Goal: Information Seeking & Learning: Learn about a topic

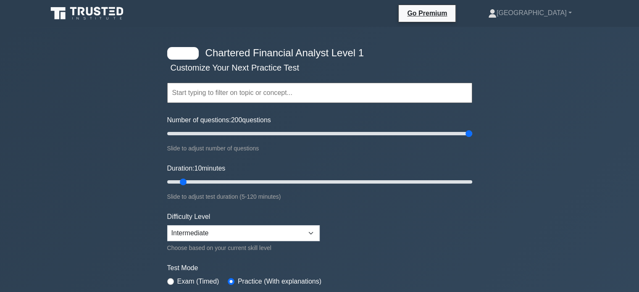
drag, startPoint x: 180, startPoint y: 131, endPoint x: 481, endPoint y: 132, distance: 301.0
type input "200"
click at [472, 132] on input "Number of questions: 200 questions" at bounding box center [319, 134] width 305 height 10
drag, startPoint x: 184, startPoint y: 179, endPoint x: 547, endPoint y: 177, distance: 362.8
type input "120"
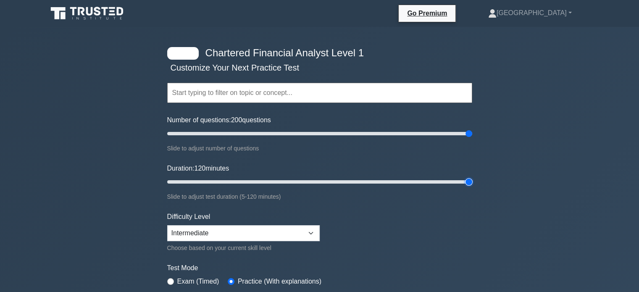
click at [472, 177] on input "Duration: 120 minutes" at bounding box center [319, 182] width 305 height 10
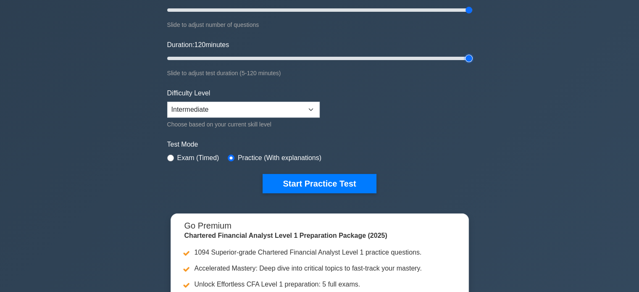
scroll to position [126, 0]
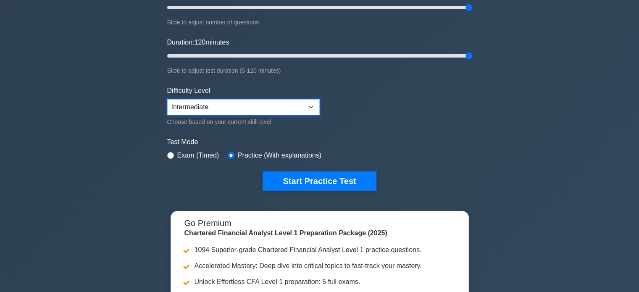
click at [262, 112] on select "Beginner Intermediate Expert" at bounding box center [243, 107] width 153 height 16
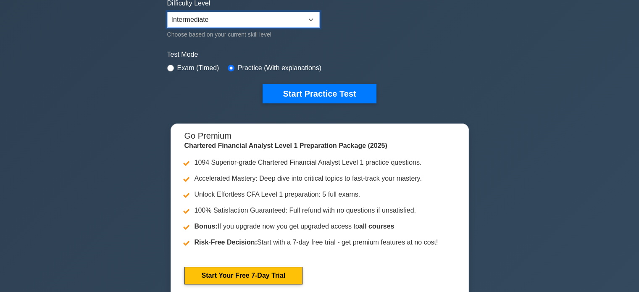
scroll to position [210, 0]
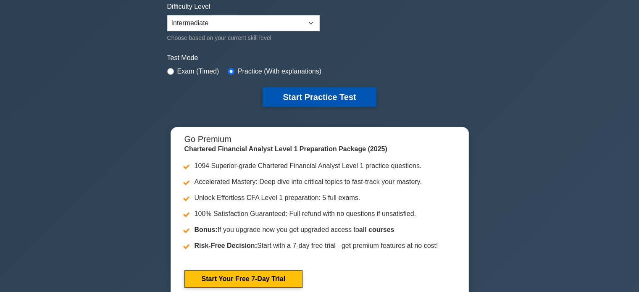
click at [300, 99] on button "Start Practice Test" at bounding box center [319, 96] width 113 height 19
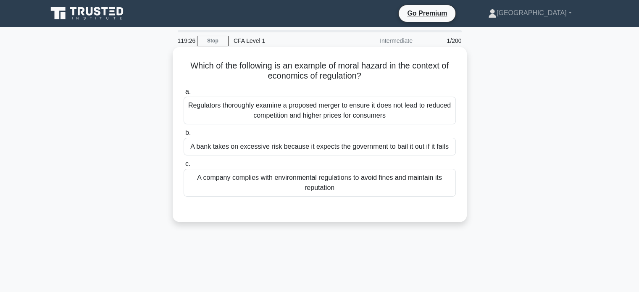
click at [276, 150] on div "A bank takes on excessive risk because it expects the government to bail it out…" at bounding box center [320, 147] width 272 height 18
click at [184, 136] on input "b. A bank takes on excessive risk because it expects the government to bail it …" at bounding box center [184, 132] width 0 height 5
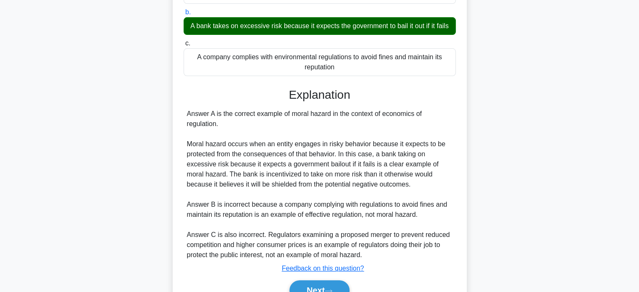
scroll to position [168, 0]
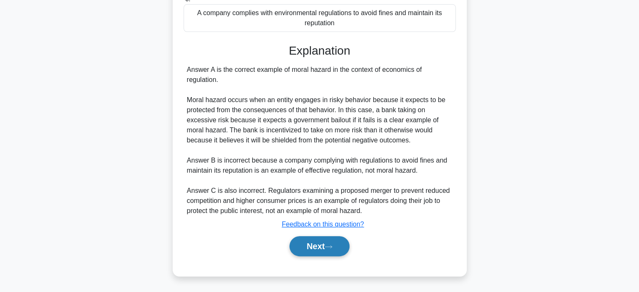
click at [323, 246] on button "Next" at bounding box center [320, 246] width 60 height 20
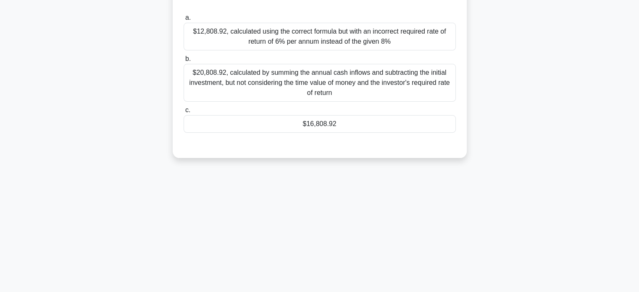
scroll to position [36, 0]
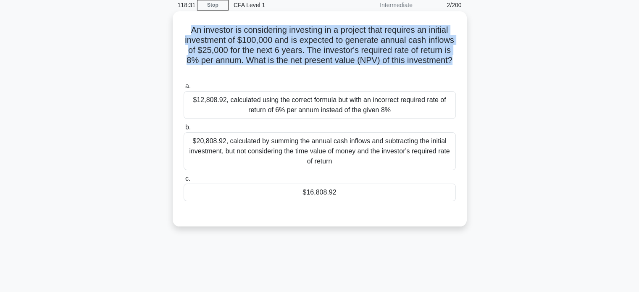
drag, startPoint x: 457, startPoint y: 59, endPoint x: 187, endPoint y: 18, distance: 273.7
click at [187, 18] on div "An investor is considering investing in a project that requires an initial inve…" at bounding box center [320, 119] width 288 height 208
copy h5 "An investor is considering investing in a project that requires an initial inve…"
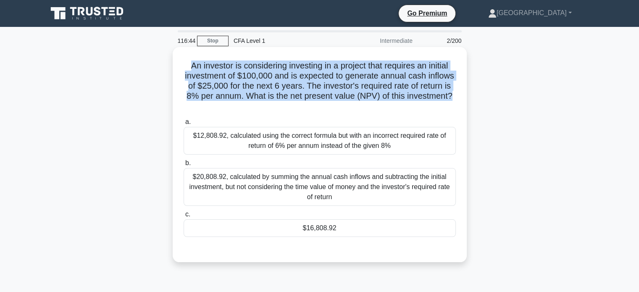
drag, startPoint x: 355, startPoint y: 237, endPoint x: 174, endPoint y: 64, distance: 250.6
click at [174, 64] on div "An investor is considering investing in a project that requires an initial inve…" at bounding box center [320, 154] width 294 height 215
copy div "An investor is considering investing in a project that requires an initial inve…"
click at [380, 229] on div "$16,808.92" at bounding box center [320, 228] width 272 height 18
click at [184, 217] on input "c. $16,808.92" at bounding box center [184, 214] width 0 height 5
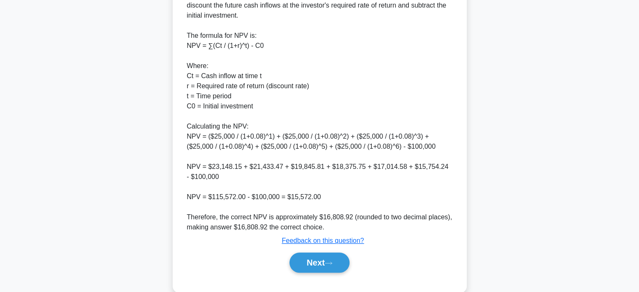
scroll to position [294, 0]
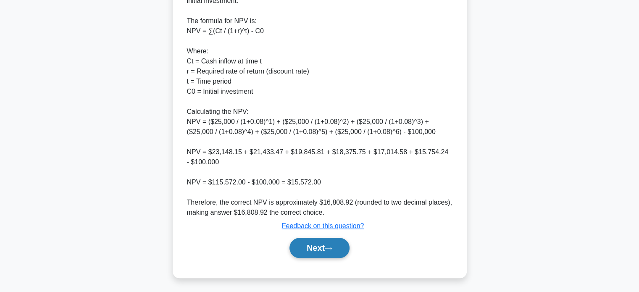
click at [313, 247] on button "Next" at bounding box center [320, 248] width 60 height 20
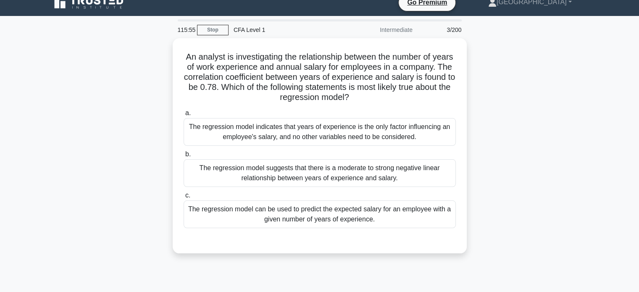
scroll to position [0, 0]
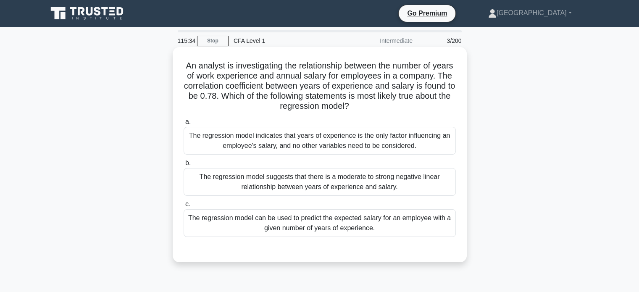
click at [363, 186] on div "The regression model suggests that there is a moderate to strong negative linea…" at bounding box center [320, 182] width 272 height 28
click at [184, 166] on input "b. The regression model suggests that there is a moderate to strong negative li…" at bounding box center [184, 163] width 0 height 5
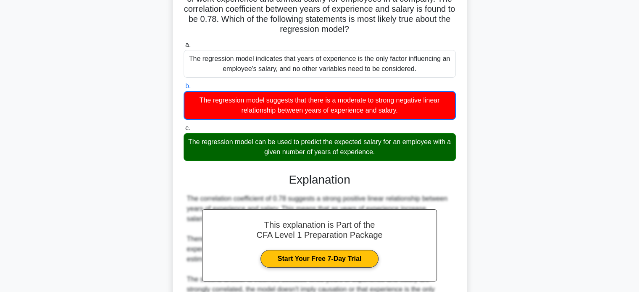
scroll to position [84, 0]
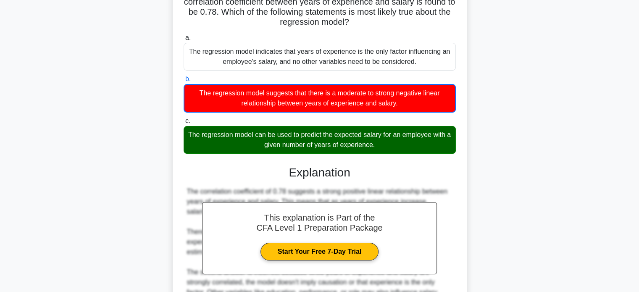
click at [378, 143] on div "The regression model can be used to predict the expected salary for an employee…" at bounding box center [320, 140] width 272 height 28
click at [184, 124] on input "c. The regression model can be used to predict the expected salary for an emplo…" at bounding box center [184, 121] width 0 height 5
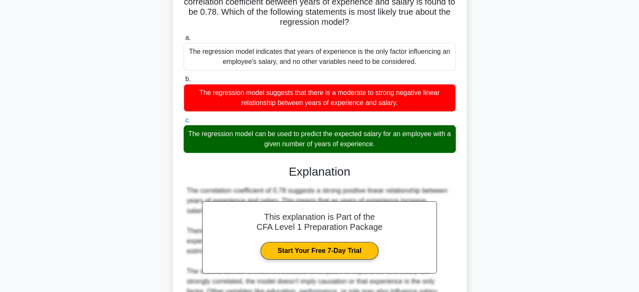
scroll to position [0, 0]
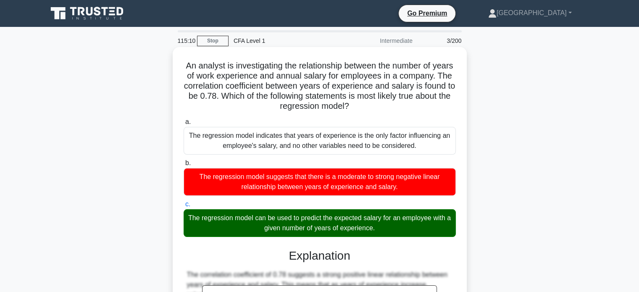
drag, startPoint x: 188, startPoint y: 63, endPoint x: 383, endPoint y: 227, distance: 253.9
click at [383, 227] on div "An analyst is investigating the relationship between the number of years of wor…" at bounding box center [320, 263] width 288 height 427
copy div "An analyst is investigating the relationship between the number of years of wor…"
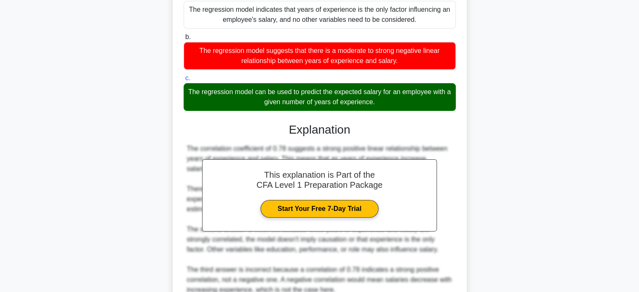
scroll to position [205, 0]
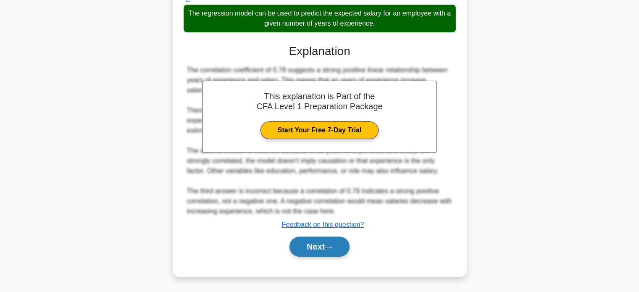
click at [332, 248] on icon at bounding box center [329, 247] width 8 height 5
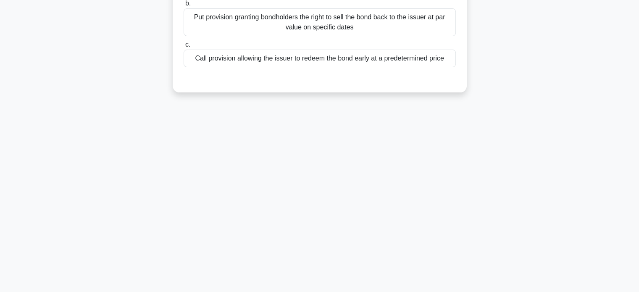
scroll to position [36, 0]
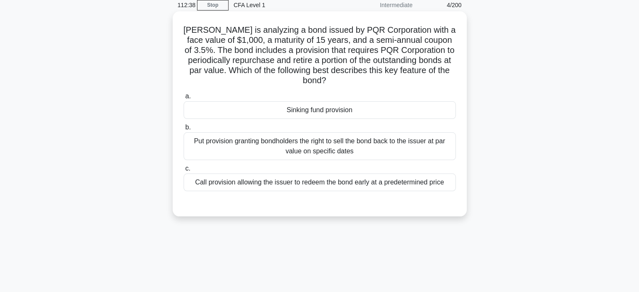
drag, startPoint x: 446, startPoint y: 180, endPoint x: 175, endPoint y: 25, distance: 312.2
click at [175, 25] on div "Samantha is analyzing a bond issued by PQR Corporation with a face value of $1,…" at bounding box center [320, 113] width 294 height 205
copy div "Samantha is analyzing a bond issued by PQR Corporation with a face value of $1,…"
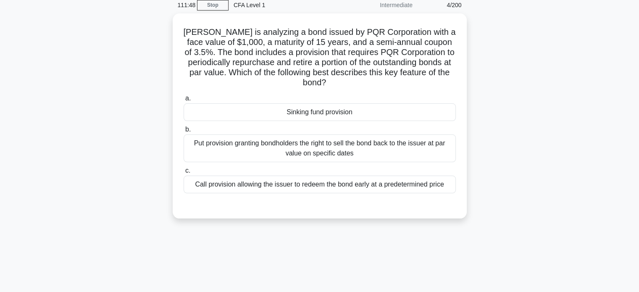
click at [489, 62] on div "Samantha is analyzing a bond issued by PQR Corporation with a face value of $1,…" at bounding box center [319, 120] width 555 height 215
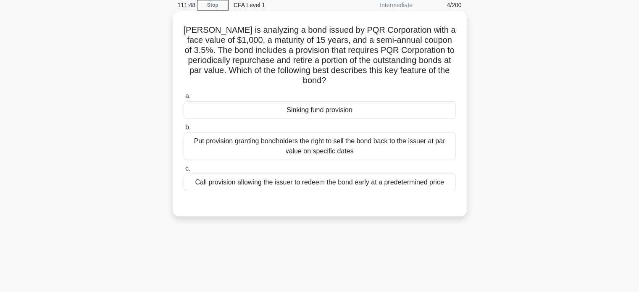
click at [363, 107] on div "Sinking fund provision" at bounding box center [320, 110] width 272 height 18
click at [184, 99] on input "a. Sinking fund provision" at bounding box center [184, 96] width 0 height 5
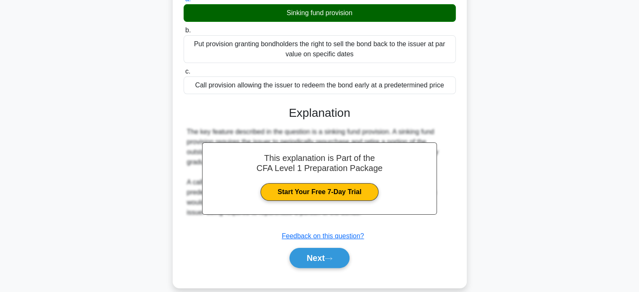
scroll to position [162, 0]
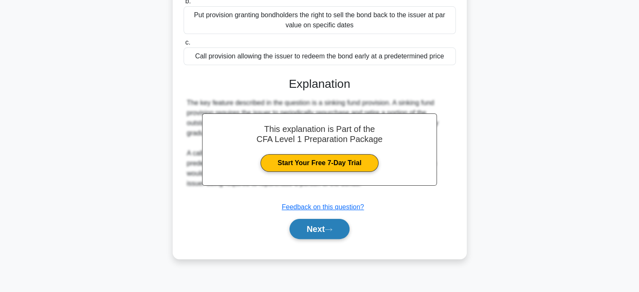
click at [316, 231] on button "Next" at bounding box center [320, 229] width 60 height 20
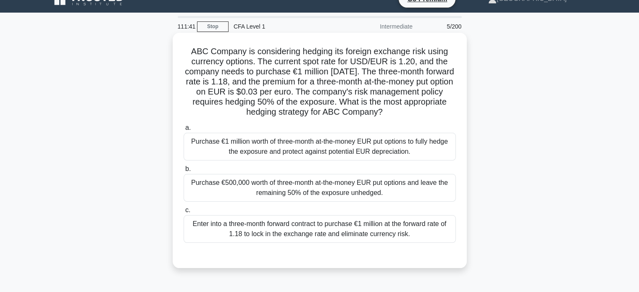
scroll to position [0, 0]
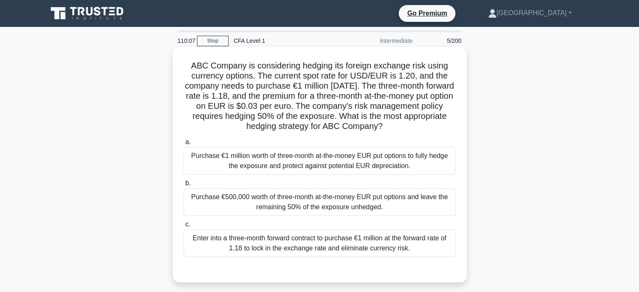
drag, startPoint x: 417, startPoint y: 253, endPoint x: 183, endPoint y: 62, distance: 301.7
click at [183, 62] on div "ABC Company is considering hedging its foreign exchange risk using currency opt…" at bounding box center [320, 164] width 288 height 229
copy div "ABC Company is considering hedging its foreign exchange risk using currency opt…"
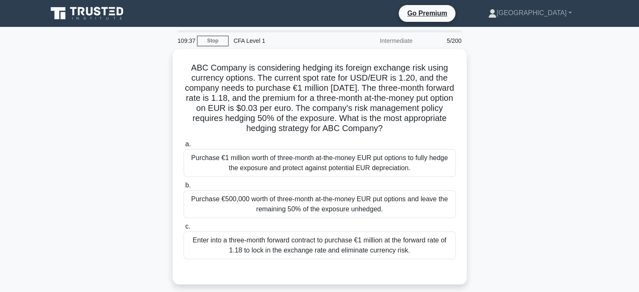
click at [548, 195] on div "ABC Company is considering hedging its foreign exchange risk using currency opt…" at bounding box center [319, 171] width 555 height 245
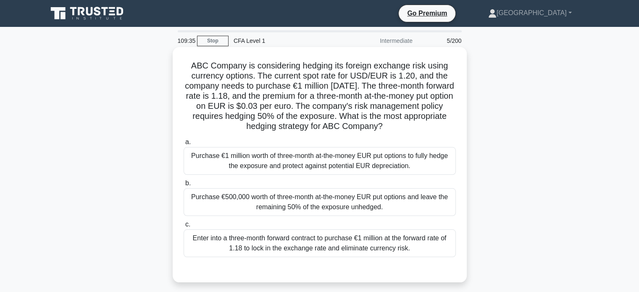
click at [353, 206] on div "Purchase €500,000 worth of three-month at-the-money EUR put options and leave t…" at bounding box center [320, 202] width 272 height 28
click at [184, 186] on input "b. Purchase €500,000 worth of three-month at-the-money EUR put options and leav…" at bounding box center [184, 183] width 0 height 5
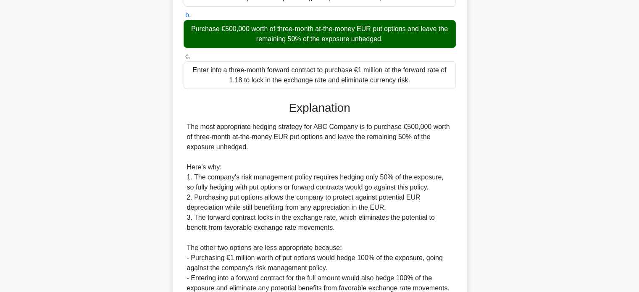
scroll to position [245, 0]
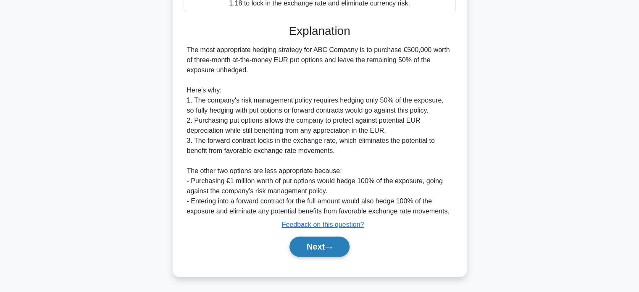
click at [321, 251] on button "Next" at bounding box center [320, 247] width 60 height 20
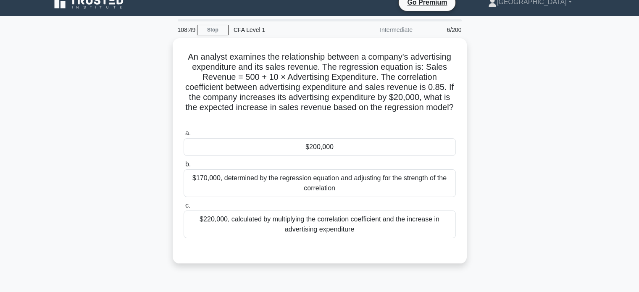
scroll to position [0, 0]
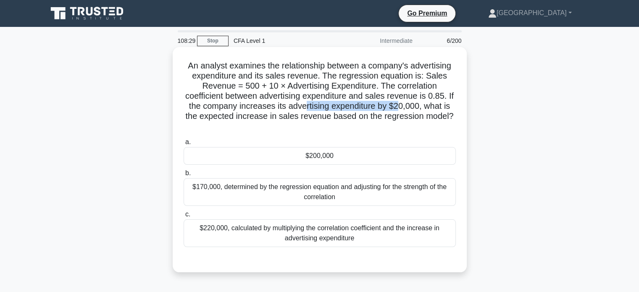
drag, startPoint x: 309, startPoint y: 109, endPoint x: 403, endPoint y: 109, distance: 94.2
click at [403, 109] on h5 "An analyst examines the relationship between a company's advertising expenditur…" at bounding box center [320, 96] width 274 height 71
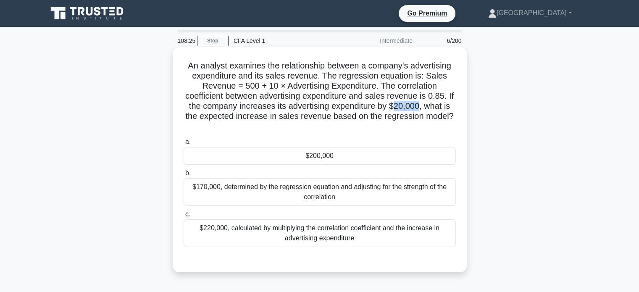
click at [403, 109] on h5 "An analyst examines the relationship between a company's advertising expenditur…" at bounding box center [320, 96] width 274 height 71
click at [402, 108] on h5 "An analyst examines the relationship between a company's advertising expenditur…" at bounding box center [320, 96] width 274 height 71
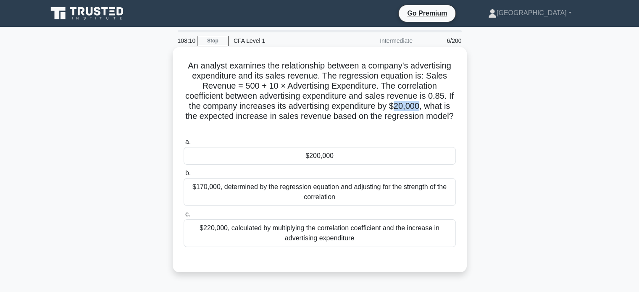
click at [402, 108] on h5 "An analyst examines the relationship between a company's advertising expenditur…" at bounding box center [320, 96] width 274 height 71
click at [334, 186] on div "$170,000, determined by the regression equation and adjusting for the strength …" at bounding box center [320, 192] width 272 height 28
click at [184, 176] on input "b. $170,000, determined by the regression equation and adjusting for the streng…" at bounding box center [184, 173] width 0 height 5
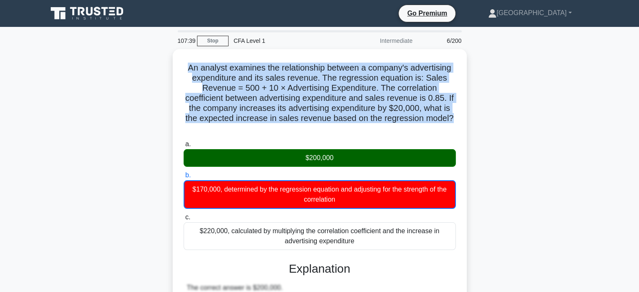
drag, startPoint x: 457, startPoint y: 113, endPoint x: 164, endPoint y: 70, distance: 295.8
click at [164, 70] on div "An analyst examines the relationship between a company's advertising expenditur…" at bounding box center [319, 276] width 555 height 455
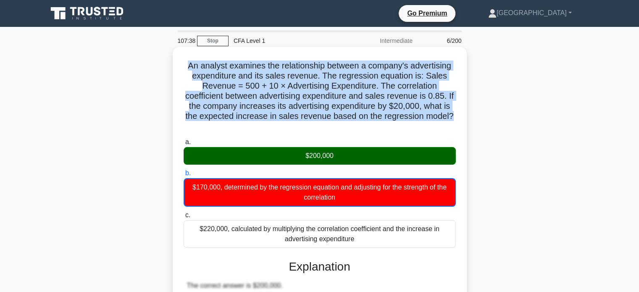
copy h5 "An analyst examines the relationship between a company's advertising expenditur…"
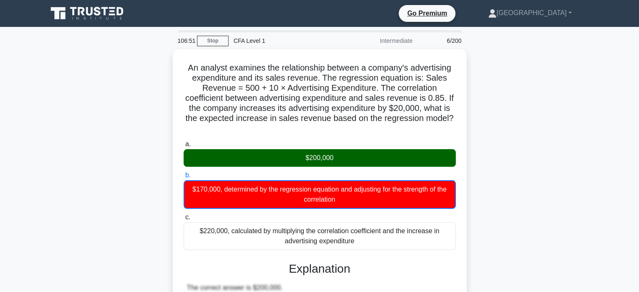
click at [563, 156] on div "An analyst examines the relationship between a company's advertising expenditur…" at bounding box center [319, 276] width 555 height 455
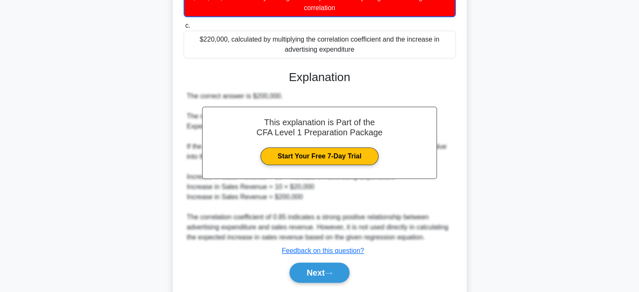
scroll to position [205, 0]
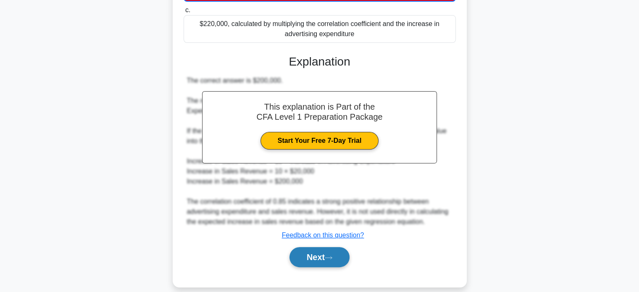
click at [314, 247] on button "Next" at bounding box center [320, 257] width 60 height 20
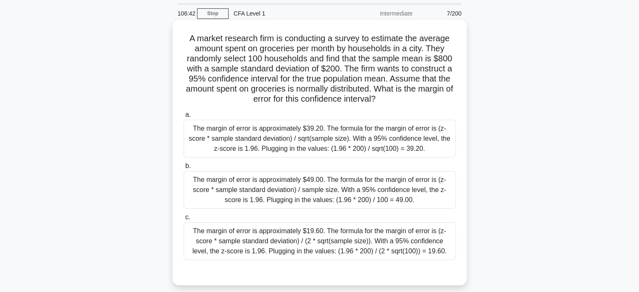
scroll to position [42, 0]
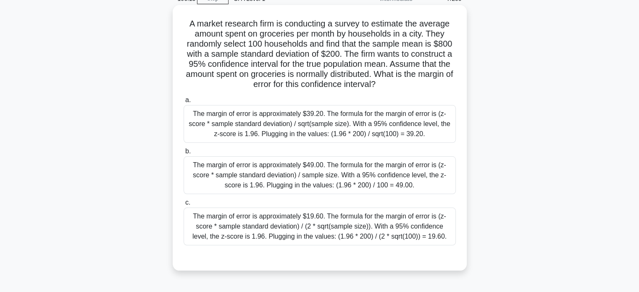
click at [307, 224] on div "The margin of error is approximately $19.60. The formula for the margin of erro…" at bounding box center [320, 227] width 272 height 38
click at [184, 206] on input "c. The margin of error is approximately $19.60. The formula for the margin of e…" at bounding box center [184, 202] width 0 height 5
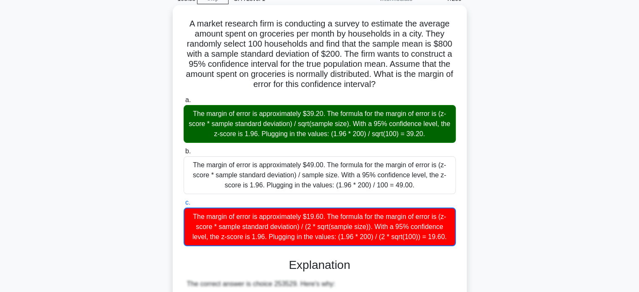
drag, startPoint x: 184, startPoint y: 26, endPoint x: 447, endPoint y: 238, distance: 337.9
click at [447, 238] on div "A market research firm is conducting a survey to estimate the average amount sp…" at bounding box center [320, 267] width 288 height 519
copy div "A market research firm is conducting a survey to estimate the average amount sp…"
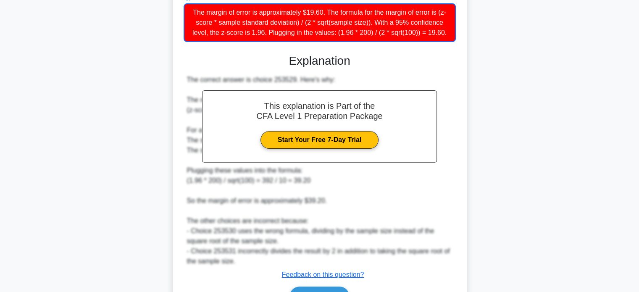
scroll to position [294, 0]
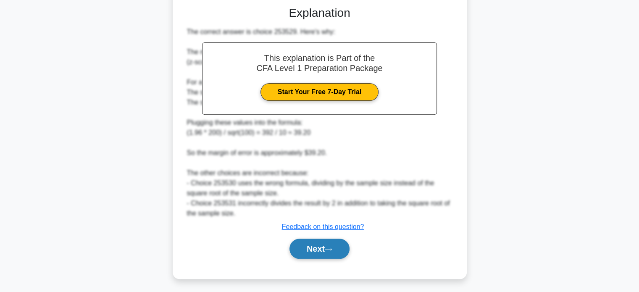
click at [312, 249] on button "Next" at bounding box center [320, 249] width 60 height 20
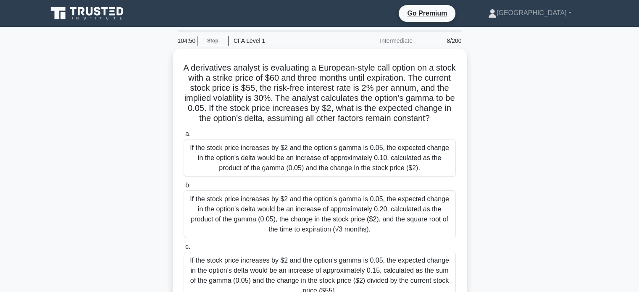
scroll to position [42, 0]
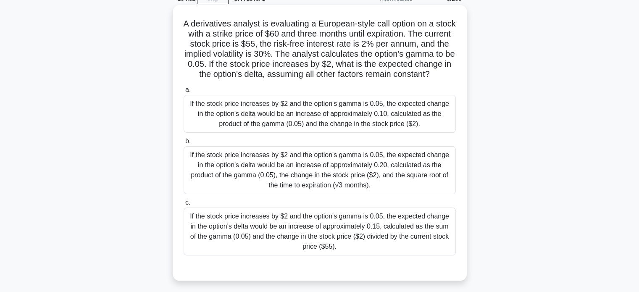
drag, startPoint x: 193, startPoint y: 21, endPoint x: 385, endPoint y: 86, distance: 202.1
click at [385, 80] on h5 "A derivatives analyst is evaluating a European-style call option on a stock wit…" at bounding box center [320, 48] width 274 height 61
drag, startPoint x: 341, startPoint y: 265, endPoint x: 189, endPoint y: 16, distance: 292.0
click at [189, 16] on div "A derivatives analyst is evaluating a European-style call option on a stock wit…" at bounding box center [320, 142] width 288 height 269
copy div "A derivatives analyst is evaluating a European-style call option on a stock wit…"
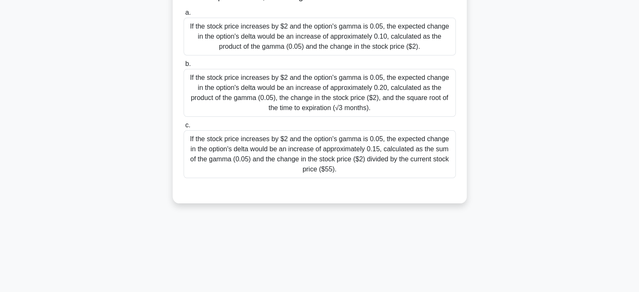
scroll to position [120, 0]
click at [405, 55] on div "If the stock price increases by $2 and the option's gamma is 0.05, the expected…" at bounding box center [320, 36] width 272 height 38
click at [184, 15] on input "a. If the stock price increases by $2 and the option's gamma is 0.05, the expec…" at bounding box center [184, 12] width 0 height 5
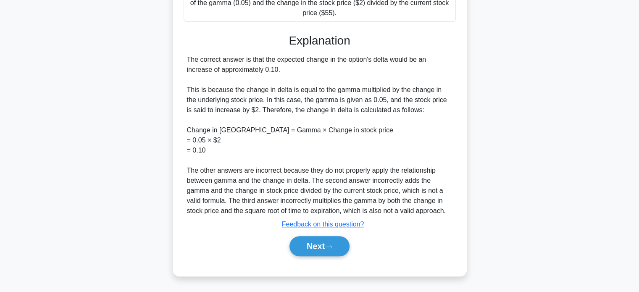
scroll to position [285, 0]
click at [317, 244] on button "Next" at bounding box center [320, 246] width 60 height 20
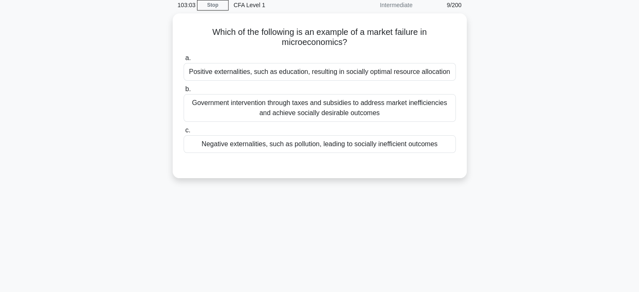
scroll to position [0, 0]
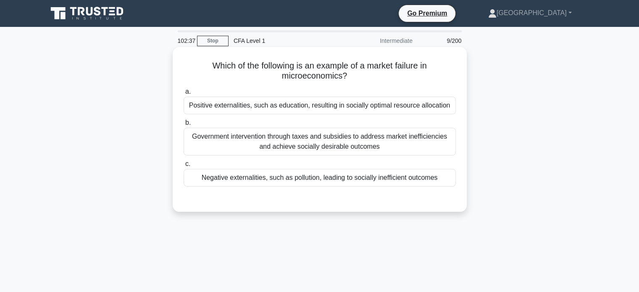
click at [343, 153] on div "Government intervention through taxes and subsidies to address market inefficie…" at bounding box center [320, 142] width 272 height 28
click at [184, 126] on input "b. Government intervention through taxes and subsidies to address market ineffi…" at bounding box center [184, 122] width 0 height 5
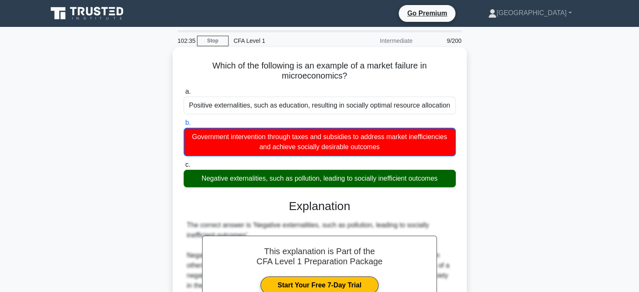
click at [343, 178] on div "Negative externalities, such as pollution, leading to socially inefficient outc…" at bounding box center [320, 179] width 272 height 18
click at [184, 168] on input "c. Negative externalities, such as pollution, leading to socially inefficient o…" at bounding box center [184, 164] width 0 height 5
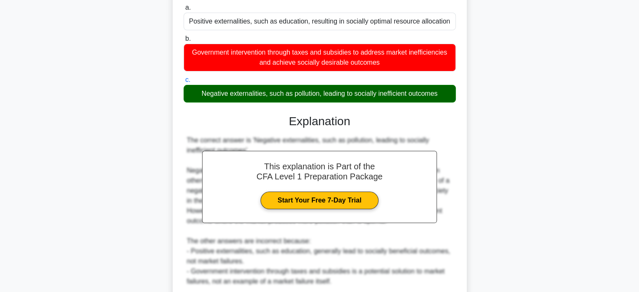
scroll to position [162, 0]
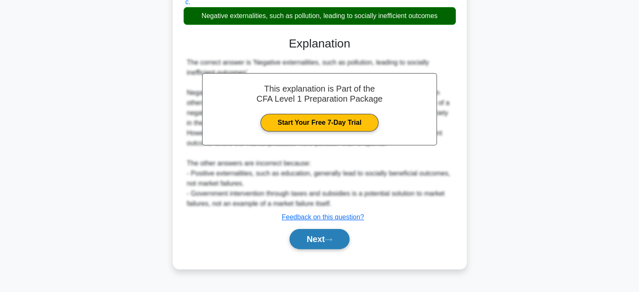
click at [332, 243] on button "Next" at bounding box center [320, 239] width 60 height 20
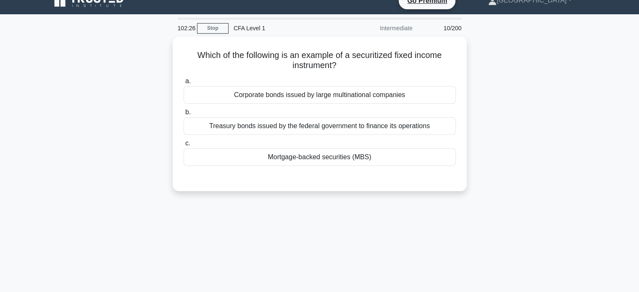
scroll to position [0, 0]
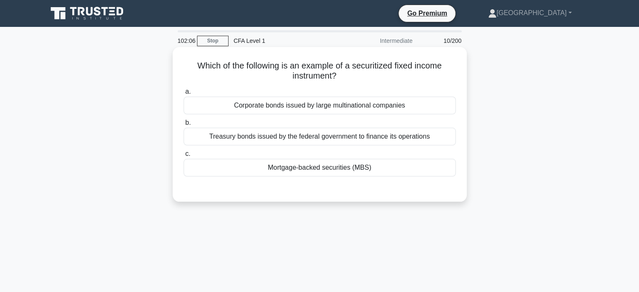
drag, startPoint x: 188, startPoint y: 65, endPoint x: 348, endPoint y: 71, distance: 159.9
click at [209, 65] on h5 "Which of the following is an example of a securitized fixed income instrument? …" at bounding box center [320, 71] width 274 height 21
click at [297, 68] on h5 "Which of the following is an example of a securitized fixed income instrument? …" at bounding box center [320, 71] width 274 height 21
drag, startPoint x: 348, startPoint y: 71, endPoint x: 364, endPoint y: 77, distance: 16.9
click at [364, 77] on h5 "Which of the following is an example of a securitized fixed income instrument? …" at bounding box center [320, 71] width 274 height 21
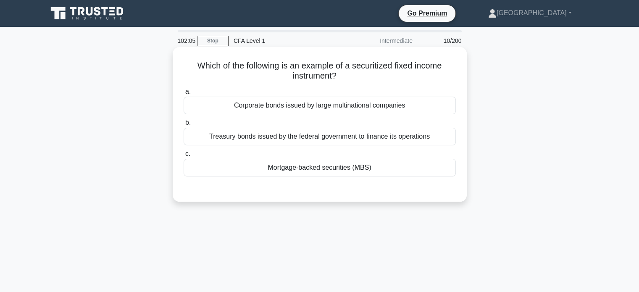
click at [363, 77] on h5 "Which of the following is an example of a securitized fixed income instrument? …" at bounding box center [320, 71] width 274 height 21
drag, startPoint x: 352, startPoint y: 78, endPoint x: 304, endPoint y: 64, distance: 50.2
click at [304, 64] on h5 "Which of the following is an example of a securitized fixed income instrument? …" at bounding box center [320, 71] width 274 height 21
copy h5 "example of a securitized fixed income instrument?"
click at [356, 171] on div "Mortgage-backed securities (MBS)" at bounding box center [320, 168] width 272 height 18
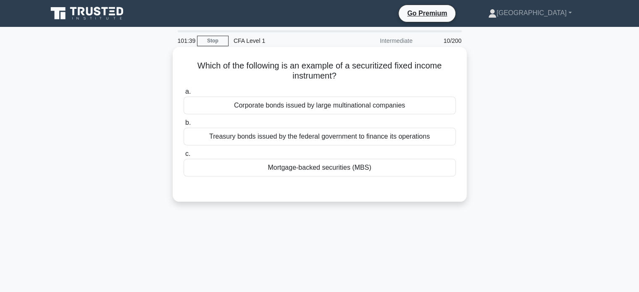
click at [184, 157] on input "c. Mortgage-backed securities (MBS)" at bounding box center [184, 153] width 0 height 5
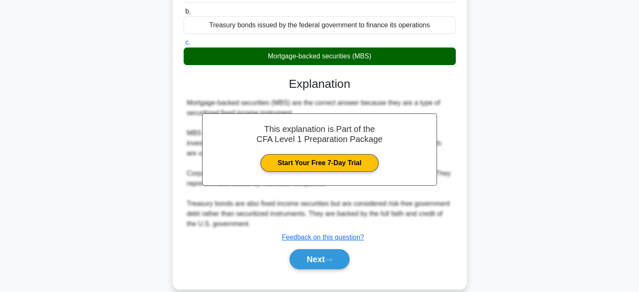
scroll to position [126, 0]
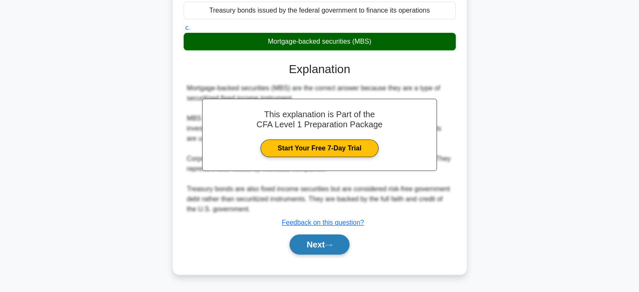
click at [327, 240] on button "Next" at bounding box center [320, 245] width 60 height 20
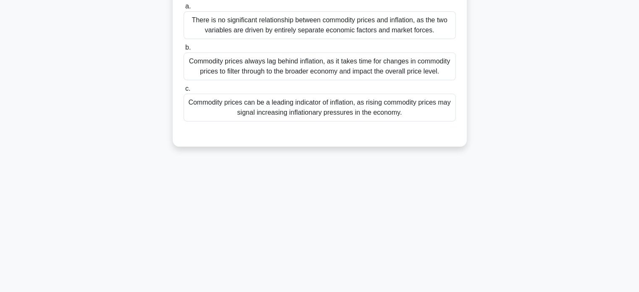
scroll to position [42, 0]
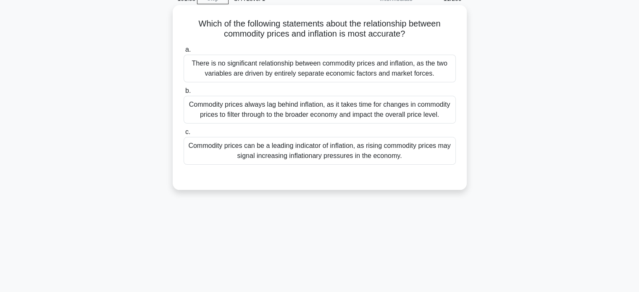
click at [286, 114] on div "Commodity prices always lag behind inflation, as it takes time for changes in c…" at bounding box center [320, 110] width 272 height 28
click at [184, 94] on input "b. Commodity prices always lag behind inflation, as it takes time for changes i…" at bounding box center [184, 90] width 0 height 5
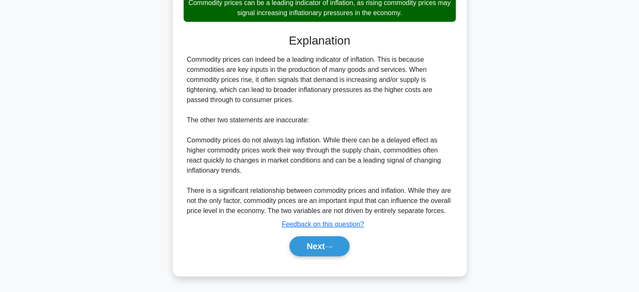
scroll to position [205, 0]
click at [330, 244] on button "Next" at bounding box center [320, 246] width 60 height 20
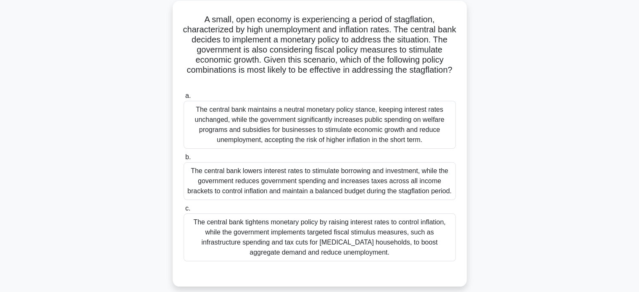
scroll to position [36, 0]
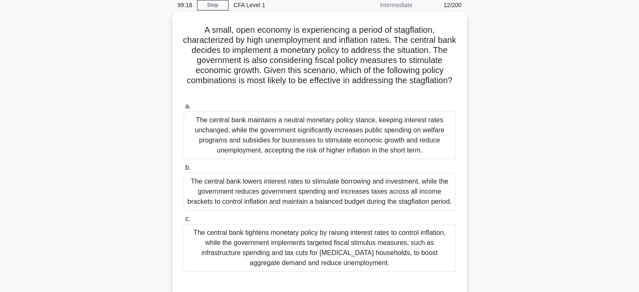
click at [353, 259] on div "The central bank tightens monetary policy by raising interest rates to control …" at bounding box center [320, 248] width 272 height 48
click at [184, 222] on input "c. The central bank tightens monetary policy by raising interest rates to contr…" at bounding box center [184, 218] width 0 height 5
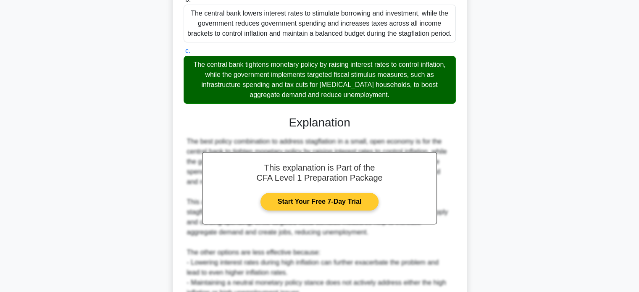
scroll to position [326, 0]
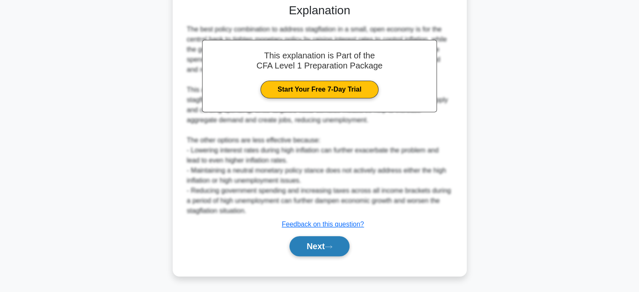
click at [332, 242] on button "Next" at bounding box center [320, 246] width 60 height 20
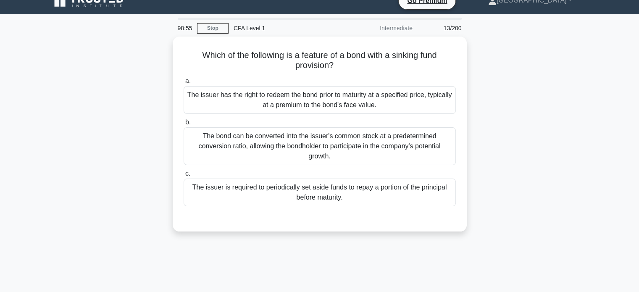
scroll to position [0, 0]
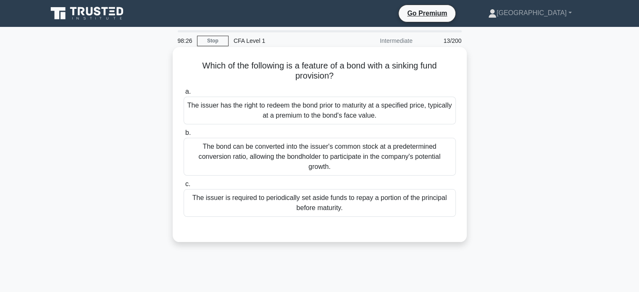
drag, startPoint x: 354, startPoint y: 216, endPoint x: 185, endPoint y: 47, distance: 239.6
click at [185, 47] on div "Which of the following is a feature of a bond with a sinking fund provision? .s…" at bounding box center [320, 144] width 294 height 195
click at [273, 206] on div "The issuer is required to periodically set aside funds to repay a portion of th…" at bounding box center [320, 203] width 272 height 28
click at [184, 187] on input "c. The issuer is required to periodically set aside funds to repay a portion of…" at bounding box center [184, 184] width 0 height 5
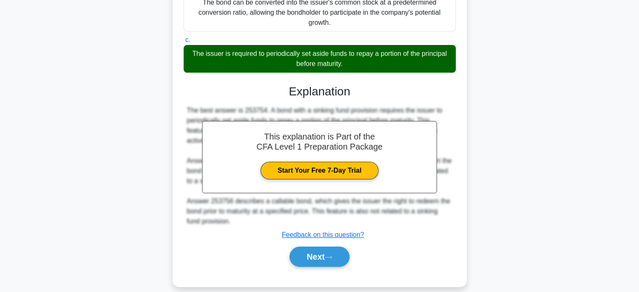
scroll to position [162, 0]
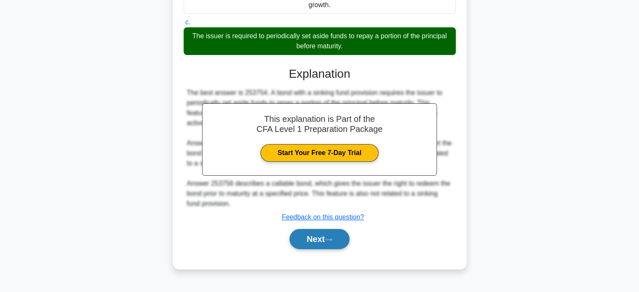
click at [303, 244] on button "Next" at bounding box center [320, 239] width 60 height 20
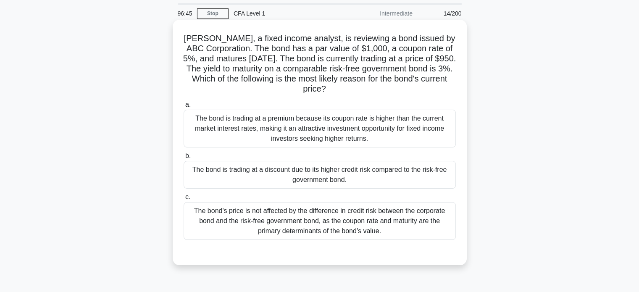
scroll to position [42, 0]
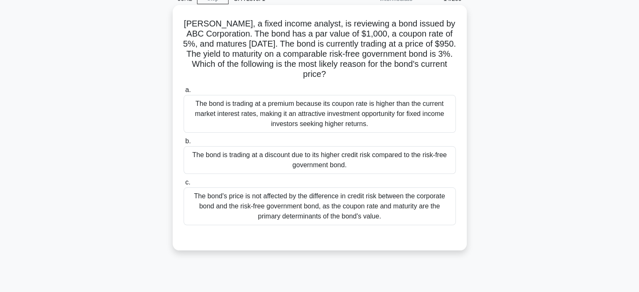
drag, startPoint x: 190, startPoint y: 21, endPoint x: 382, endPoint y: 219, distance: 275.9
click at [382, 219] on div "Susan, a fixed income analyst, is reviewing a bond issued by ABC Corporation. T…" at bounding box center [320, 127] width 288 height 239
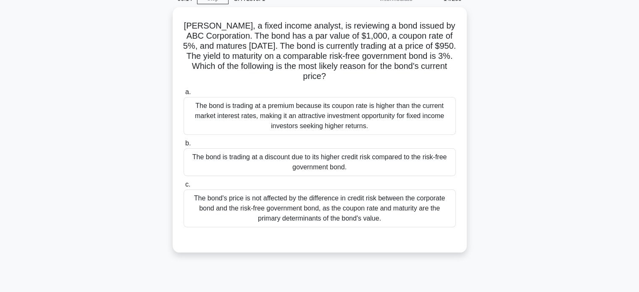
click at [540, 86] on div "Susan, a fixed income analyst, is reviewing a bond issued by ABC Corporation. T…" at bounding box center [319, 135] width 555 height 256
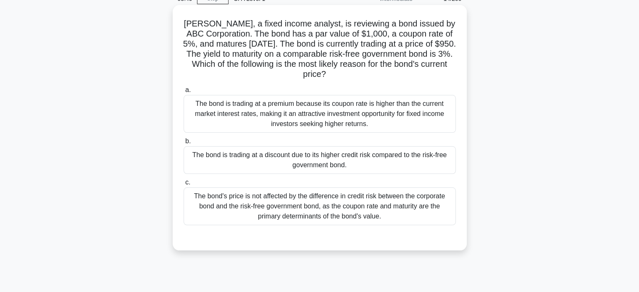
click at [362, 156] on div "The bond is trading at a discount due to its higher credit risk compared to the…" at bounding box center [320, 160] width 272 height 28
click at [184, 144] on input "b. The bond is trading at a discount due to its higher credit risk compared to …" at bounding box center [184, 141] width 0 height 5
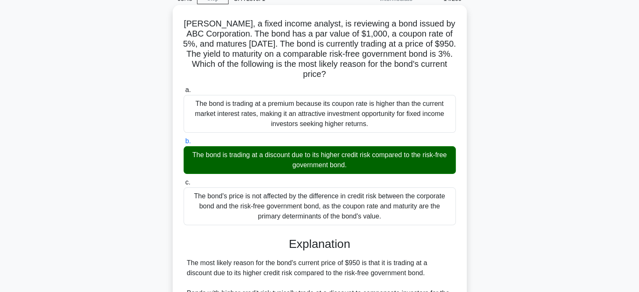
scroll to position [235, 0]
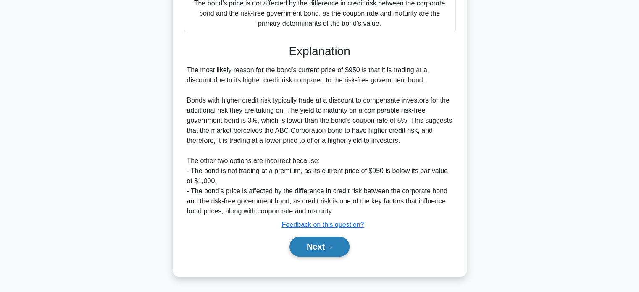
click at [330, 249] on icon at bounding box center [329, 247] width 8 height 5
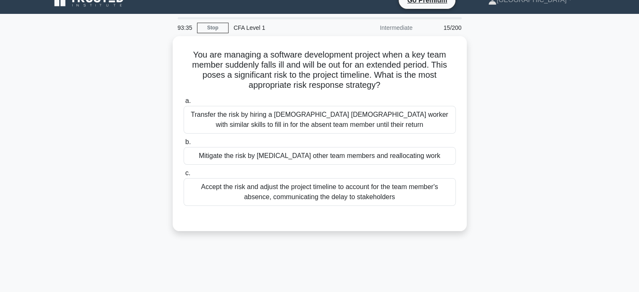
scroll to position [0, 0]
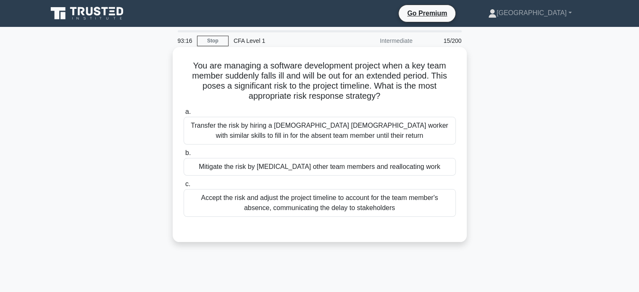
click at [336, 210] on div "Accept the risk and adjust the project timeline to account for the team member'…" at bounding box center [320, 203] width 272 height 28
click at [184, 187] on input "c. Accept the risk and adjust the project timeline to account for the team memb…" at bounding box center [184, 184] width 0 height 5
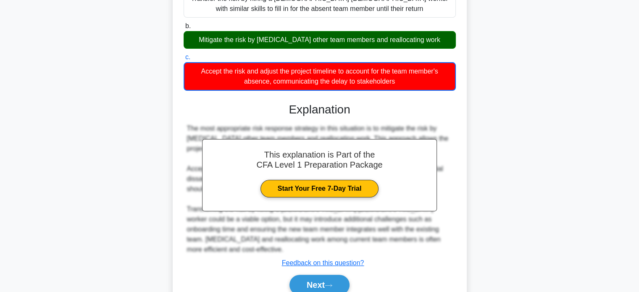
scroll to position [162, 0]
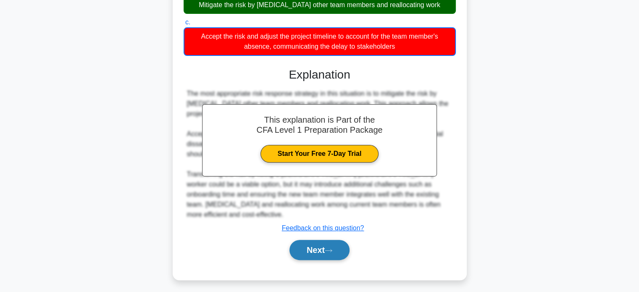
click at [321, 245] on button "Next" at bounding box center [320, 250] width 60 height 20
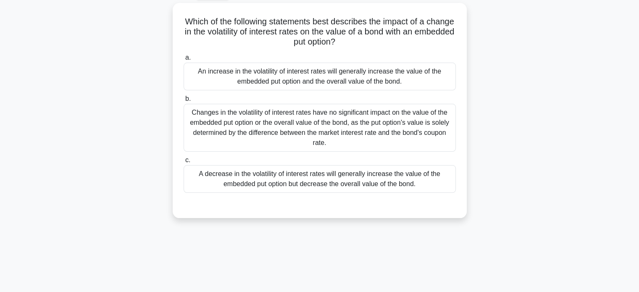
scroll to position [0, 0]
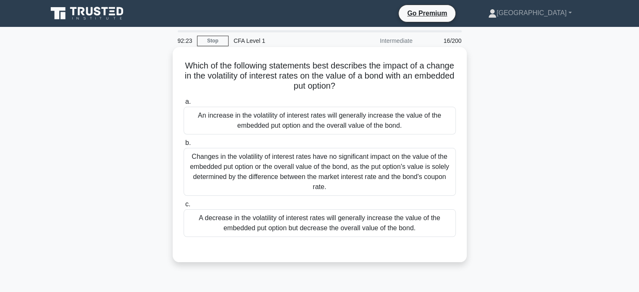
click at [378, 154] on div "Changes in the volatility of interest rates have no significant impact on the v…" at bounding box center [320, 172] width 272 height 48
click at [184, 146] on input "b. Changes in the volatility of interest rates have no significant impact on th…" at bounding box center [184, 142] width 0 height 5
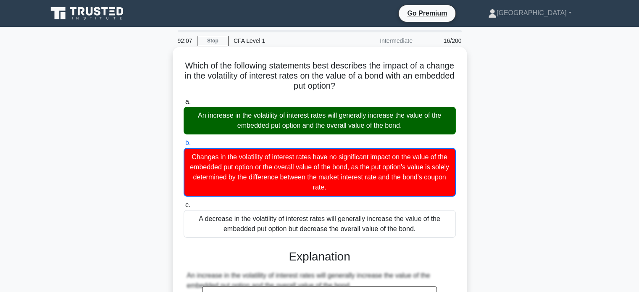
drag, startPoint x: 422, startPoint y: 232, endPoint x: 183, endPoint y: 62, distance: 292.8
click at [193, 62] on div "Which of the following statements best describes the impact of a change in the …" at bounding box center [320, 269] width 288 height 438
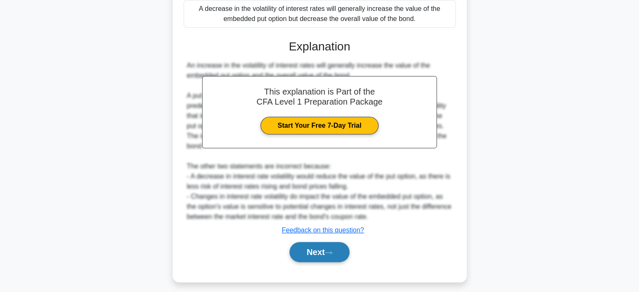
click at [337, 245] on button "Next" at bounding box center [320, 252] width 60 height 20
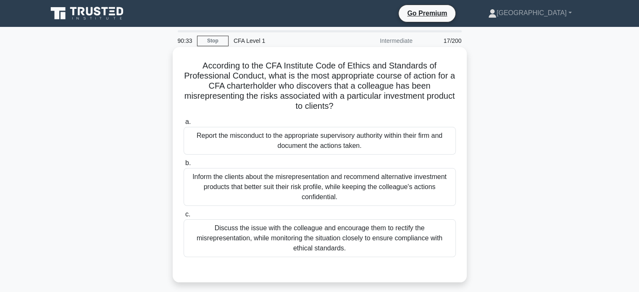
click at [331, 142] on div "Report the misconduct to the appropriate supervisory authority within their fir…" at bounding box center [320, 141] width 272 height 28
click at [184, 125] on input "a. Report the misconduct to the appropriate supervisory authority within their …" at bounding box center [184, 121] width 0 height 5
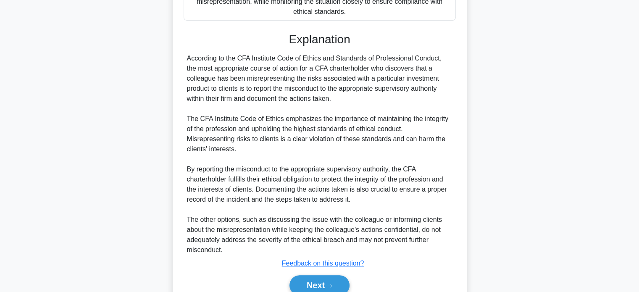
scroll to position [275, 0]
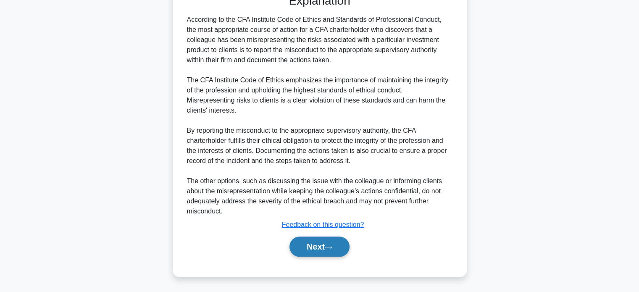
click at [308, 244] on button "Next" at bounding box center [320, 247] width 60 height 20
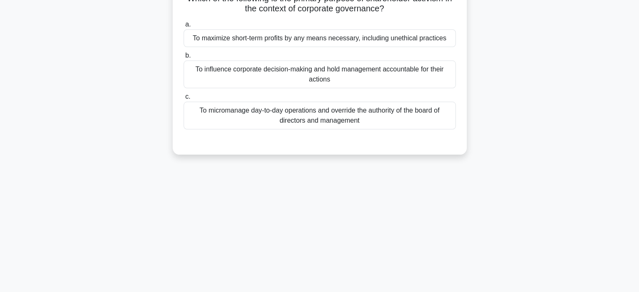
scroll to position [0, 0]
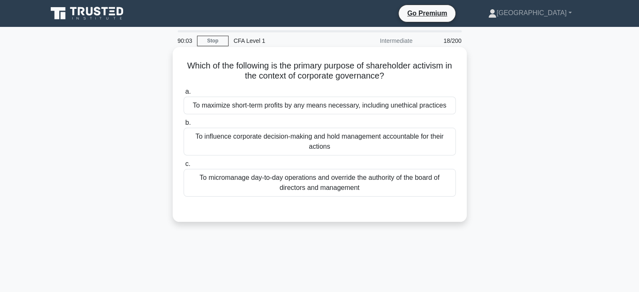
click at [395, 140] on div "To influence corporate decision-making and hold management accountable for thei…" at bounding box center [320, 142] width 272 height 28
click at [184, 126] on input "b. To influence corporate decision-making and hold management accountable for t…" at bounding box center [184, 122] width 0 height 5
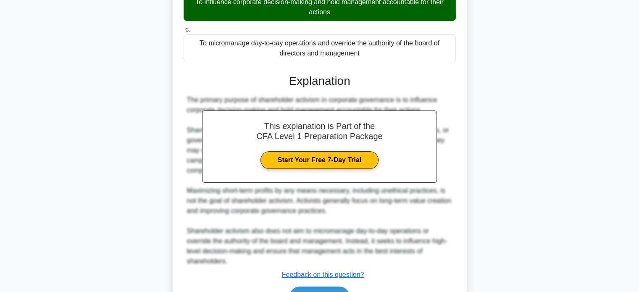
scroll to position [168, 0]
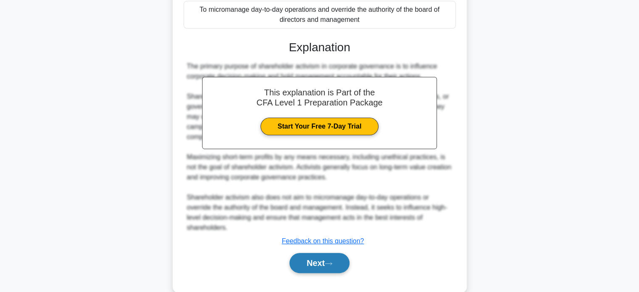
click at [314, 261] on button "Next" at bounding box center [320, 263] width 60 height 20
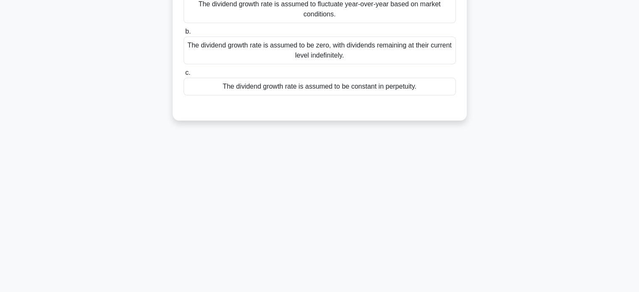
scroll to position [36, 0]
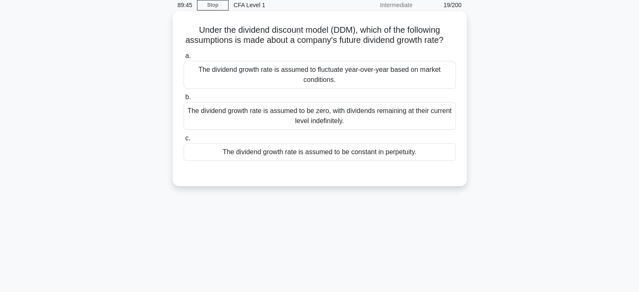
click at [329, 161] on div "The dividend growth rate is assumed to be constant in perpetuity." at bounding box center [320, 152] width 272 height 18
click at [184, 141] on input "c. The dividend growth rate is assumed to be constant in perpetuity." at bounding box center [184, 138] width 0 height 5
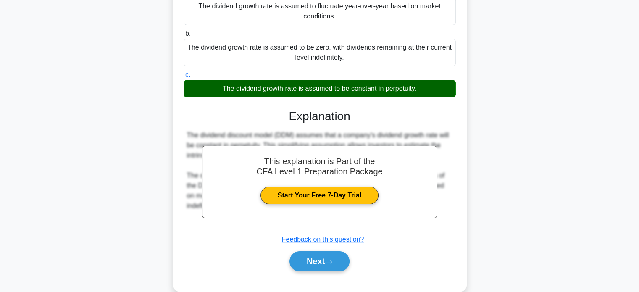
scroll to position [162, 0]
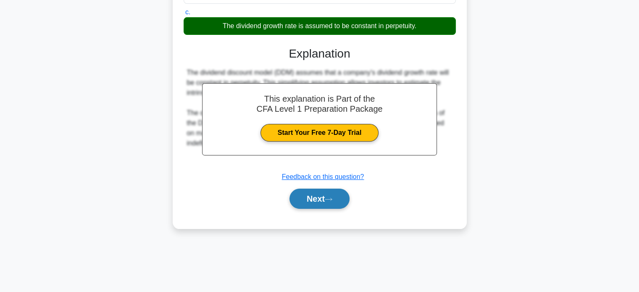
click at [329, 202] on icon at bounding box center [329, 199] width 8 height 5
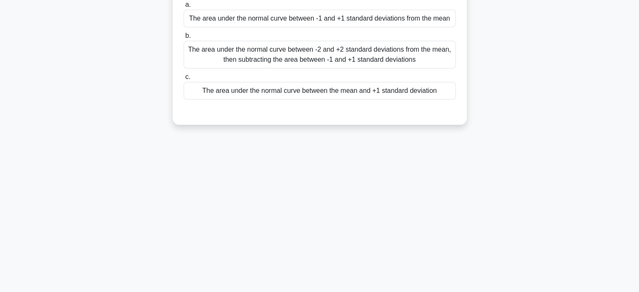
scroll to position [0, 0]
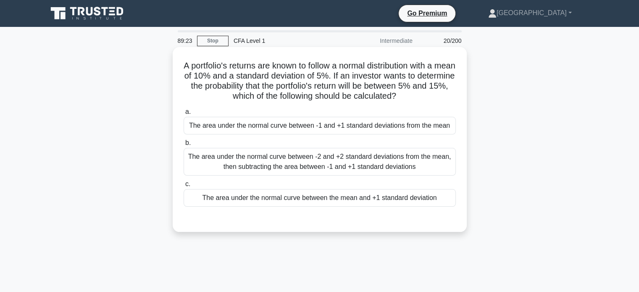
click at [299, 129] on div "The area under the normal curve between -1 and +1 standard deviations from the …" at bounding box center [320, 126] width 272 height 18
click at [184, 115] on input "a. The area under the normal curve between -1 and +1 standard deviations from t…" at bounding box center [184, 111] width 0 height 5
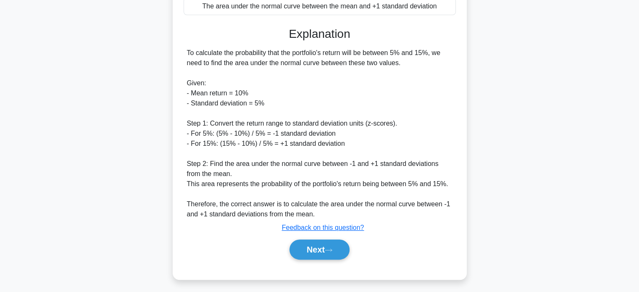
scroll to position [205, 0]
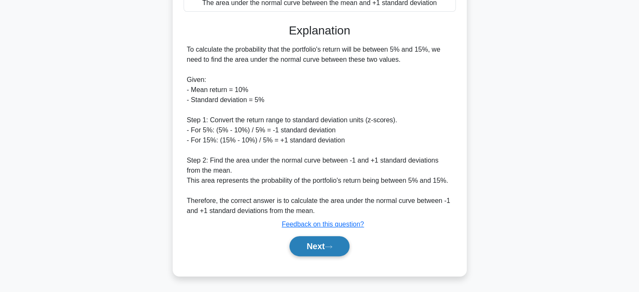
click at [328, 248] on icon at bounding box center [329, 247] width 8 height 5
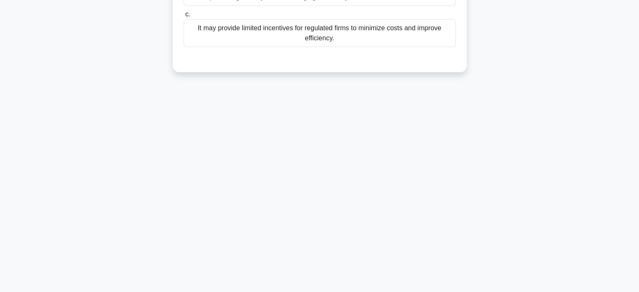
scroll to position [0, 0]
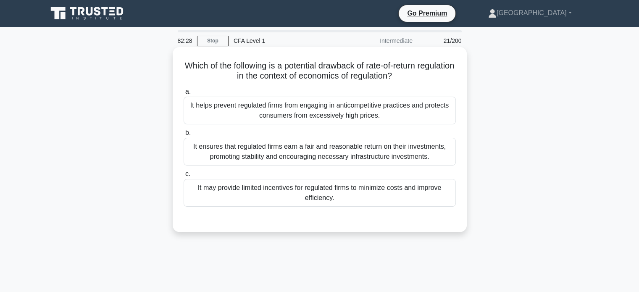
click at [330, 192] on div "It may provide limited incentives for regulated firms to minimize costs and imp…" at bounding box center [320, 193] width 272 height 28
click at [184, 177] on input "c. It may provide limited incentives for regulated firms to minimize costs and …" at bounding box center [184, 174] width 0 height 5
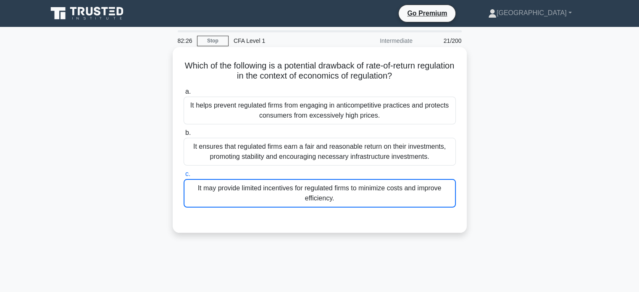
click at [386, 205] on div "It may provide limited incentives for regulated firms to minimize costs and imp…" at bounding box center [320, 193] width 272 height 29
click at [184, 177] on input "c. It may provide limited incentives for regulated firms to minimize costs and …" at bounding box center [184, 174] width 0 height 5
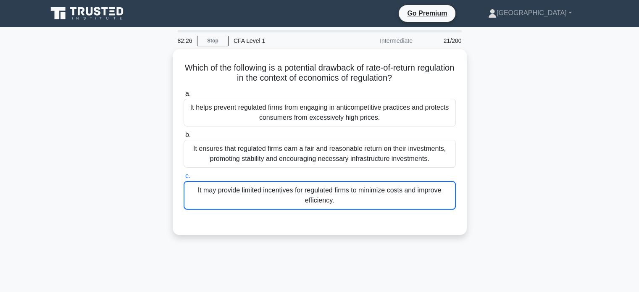
click at [540, 164] on div "Which of the following is a potential drawback of rate-of-return regulation in …" at bounding box center [319, 147] width 555 height 196
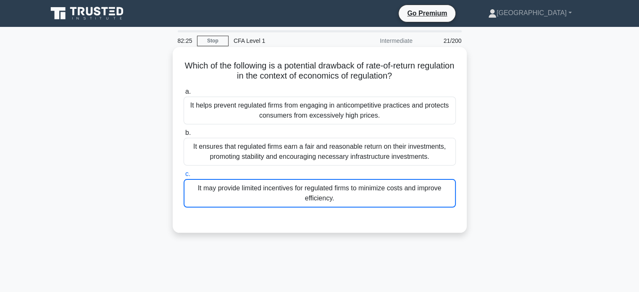
click at [360, 190] on div "It may provide limited incentives for regulated firms to minimize costs and imp…" at bounding box center [320, 193] width 272 height 29
click at [184, 177] on input "c. It may provide limited incentives for regulated firms to minimize costs and …" at bounding box center [184, 174] width 0 height 5
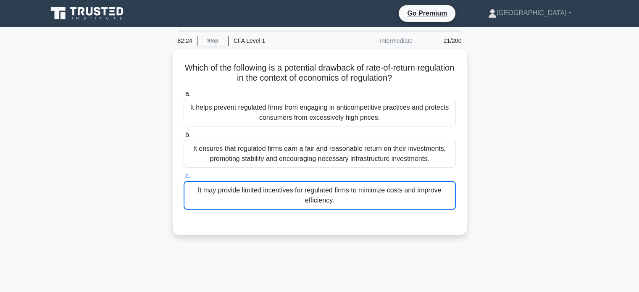
click at [568, 154] on div "Which of the following is a potential drawback of rate-of-return regulation in …" at bounding box center [319, 147] width 555 height 196
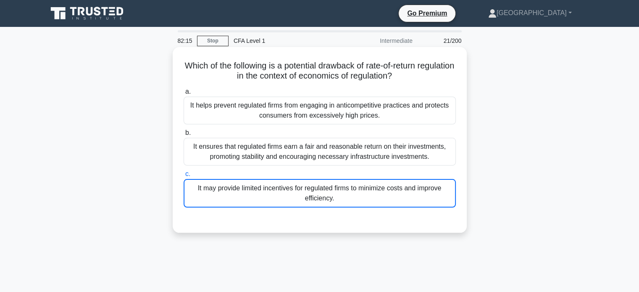
click at [393, 182] on div "It may provide limited incentives for regulated firms to minimize costs and imp…" at bounding box center [320, 193] width 272 height 29
click at [184, 177] on input "c. It may provide limited incentives for regulated firms to minimize costs and …" at bounding box center [184, 174] width 0 height 5
click at [384, 192] on div "It may provide limited incentives for regulated firms to minimize costs and imp…" at bounding box center [320, 193] width 272 height 29
click at [184, 177] on input "c. It may provide limited incentives for regulated firms to minimize costs and …" at bounding box center [184, 174] width 0 height 5
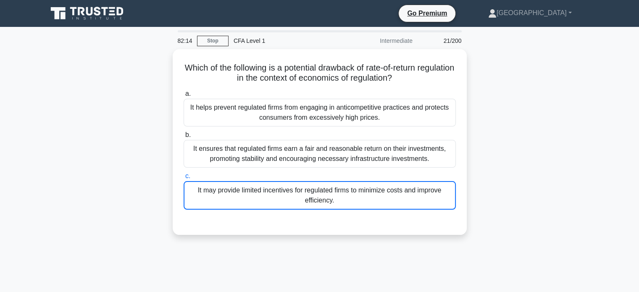
click at [562, 156] on div "Which of the following is a potential drawback of rate-of-return regulation in …" at bounding box center [319, 147] width 555 height 196
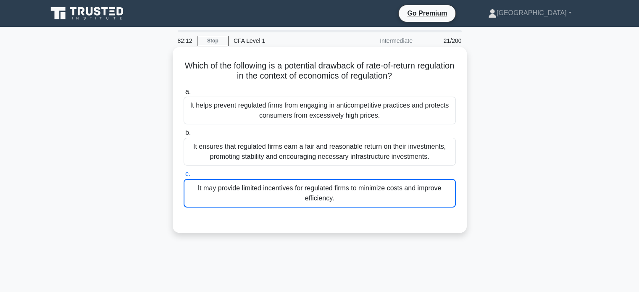
click at [342, 190] on div "It may provide limited incentives for regulated firms to minimize costs and imp…" at bounding box center [320, 193] width 272 height 29
click at [184, 177] on input "c. It may provide limited incentives for regulated firms to minimize costs and …" at bounding box center [184, 174] width 0 height 5
click at [384, 195] on div "It may provide limited incentives for regulated firms to minimize costs and imp…" at bounding box center [320, 193] width 272 height 29
click at [184, 177] on input "c. It may provide limited incentives for regulated firms to minimize costs and …" at bounding box center [184, 174] width 0 height 5
click at [384, 195] on div "It may provide limited incentives for regulated firms to minimize costs and imp…" at bounding box center [320, 193] width 272 height 29
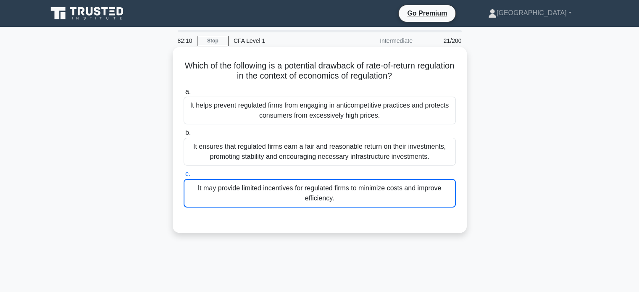
click at [184, 177] on input "c. It may provide limited incentives for regulated firms to minimize costs and …" at bounding box center [184, 174] width 0 height 5
click at [400, 191] on div "It may provide limited incentives for regulated firms to minimize costs and imp…" at bounding box center [320, 193] width 272 height 29
click at [184, 177] on input "c. It may provide limited incentives for regulated firms to minimize costs and …" at bounding box center [184, 174] width 0 height 5
click at [418, 206] on div "It may provide limited incentives for regulated firms to minimize costs and imp…" at bounding box center [320, 193] width 272 height 29
click at [184, 177] on input "c. It may provide limited incentives for regulated firms to minimize costs and …" at bounding box center [184, 174] width 0 height 5
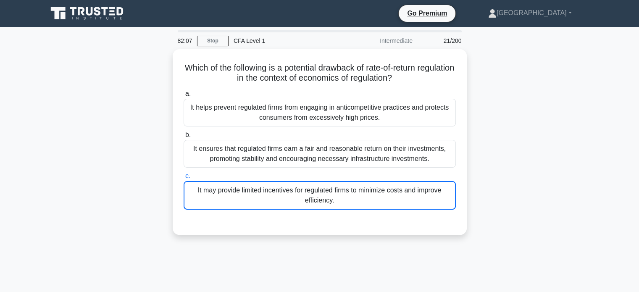
click at [500, 137] on div "Which of the following is a potential drawback of rate-of-return regulation in …" at bounding box center [319, 147] width 555 height 196
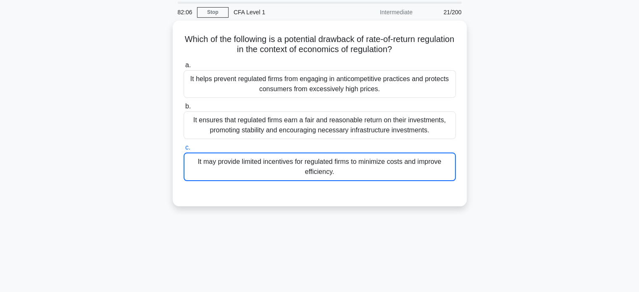
scroll to position [162, 0]
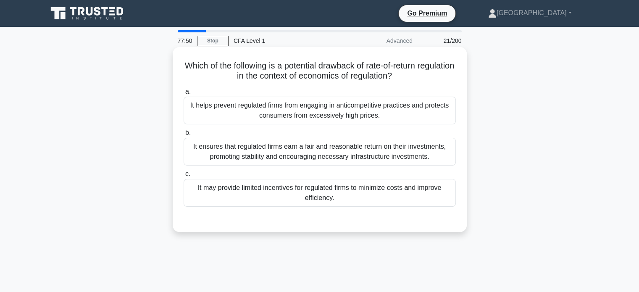
click at [279, 187] on div "It may provide limited incentives for regulated firms to minimize costs and imp…" at bounding box center [320, 193] width 272 height 28
click at [184, 177] on input "c. It may provide limited incentives for regulated firms to minimize costs and …" at bounding box center [184, 174] width 0 height 5
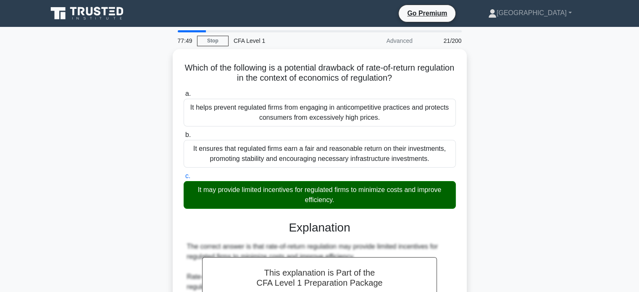
scroll to position [162, 0]
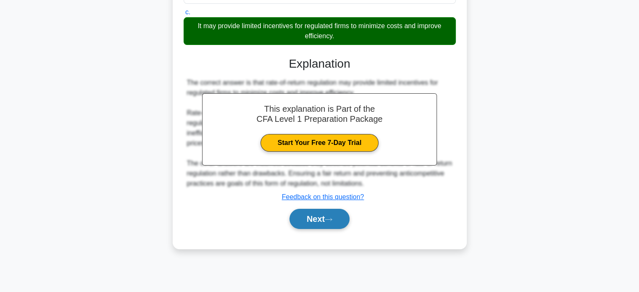
click at [338, 222] on button "Next" at bounding box center [320, 219] width 60 height 20
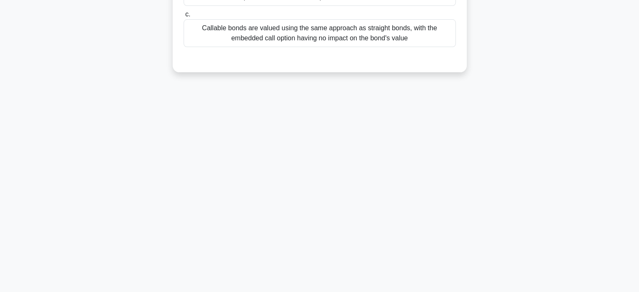
scroll to position [36, 0]
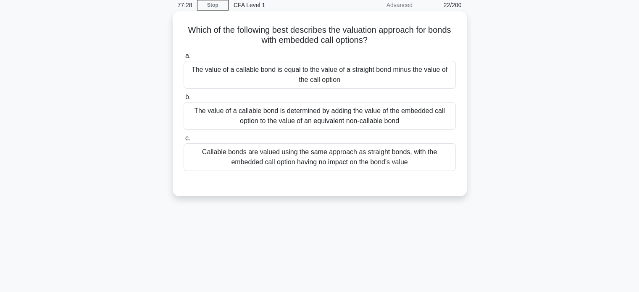
click at [362, 69] on div "The value of a callable bond is equal to the value of a straight bond minus the…" at bounding box center [320, 75] width 272 height 28
click at [184, 59] on input "a. The value of a callable bond is equal to the value of a straight bond minus …" at bounding box center [184, 55] width 0 height 5
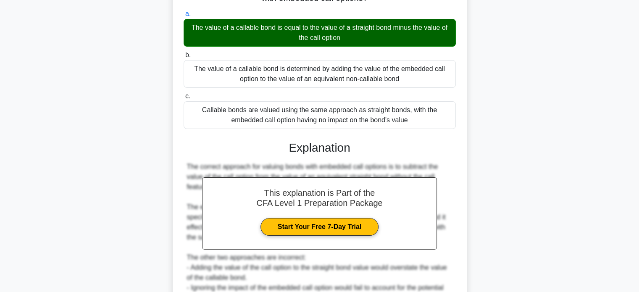
scroll to position [162, 0]
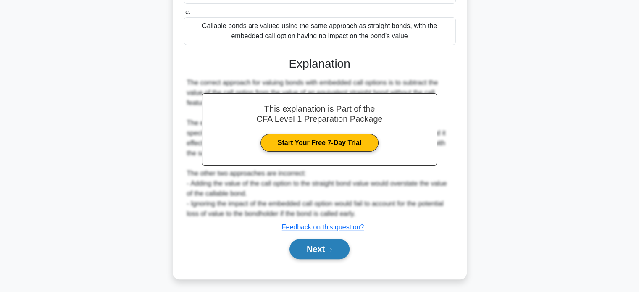
click at [338, 245] on button "Next" at bounding box center [320, 249] width 60 height 20
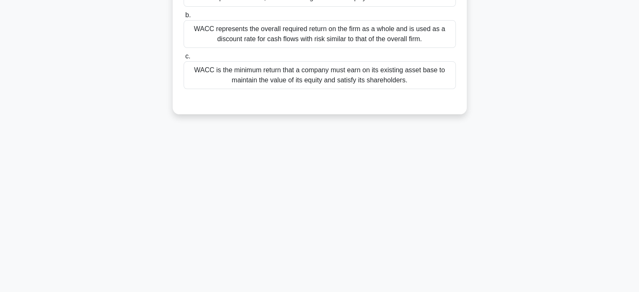
scroll to position [36, 0]
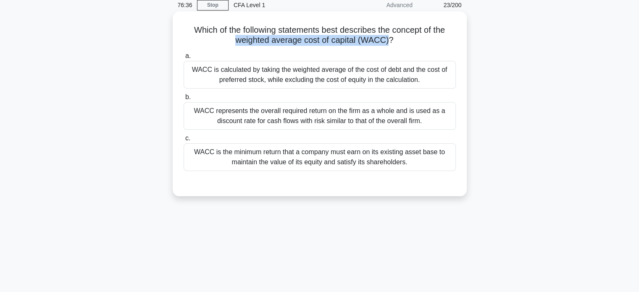
drag, startPoint x: 235, startPoint y: 43, endPoint x: 390, endPoint y: 37, distance: 155.2
click at [390, 37] on h5 "Which of the following statements best describes the concept of the weighted av…" at bounding box center [320, 35] width 274 height 21
copy h5 "weighted average cost of capital ([GEOGRAPHIC_DATA])"
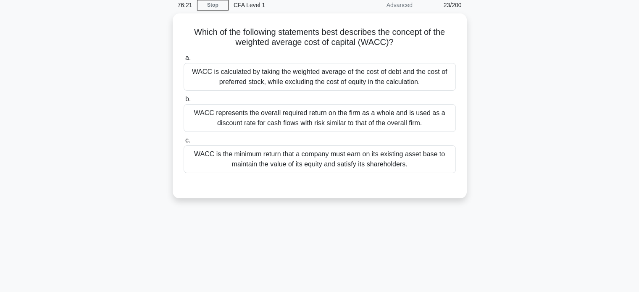
click at [493, 47] on div "Which of the following statements best describes the concept of the weighted av…" at bounding box center [319, 110] width 555 height 195
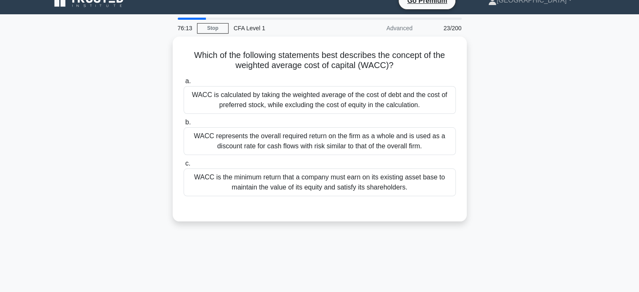
scroll to position [0, 0]
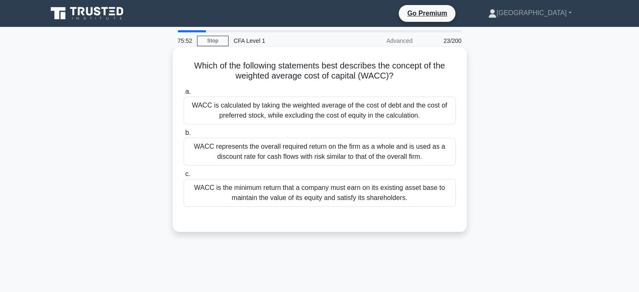
click at [356, 146] on div "WACC represents the overall required return on the firm as a whole and is used …" at bounding box center [320, 152] width 272 height 28
click at [184, 136] on input "b. WACC represents the overall required return on the firm as a whole and is us…" at bounding box center [184, 132] width 0 height 5
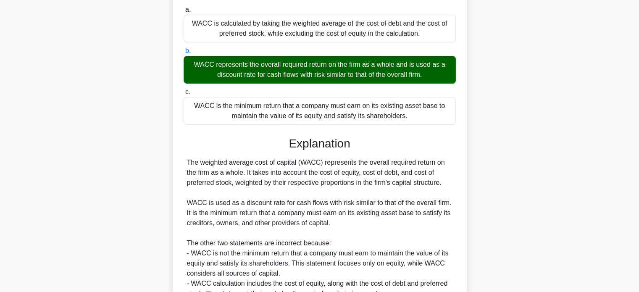
scroll to position [126, 0]
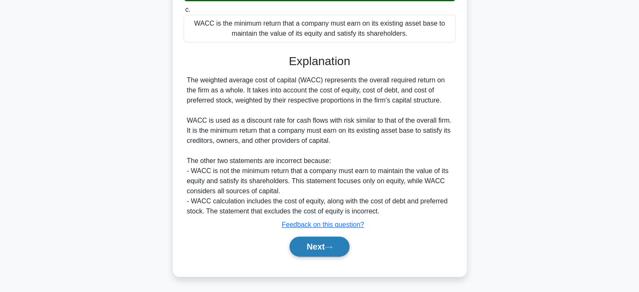
click at [347, 250] on button "Next" at bounding box center [320, 247] width 60 height 20
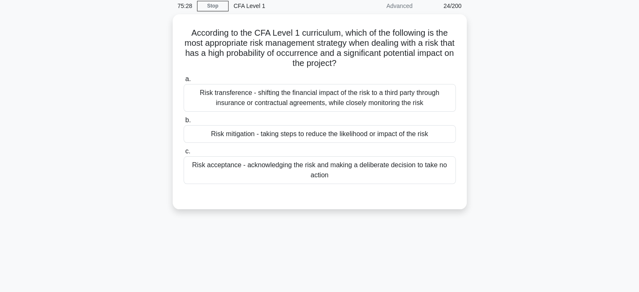
scroll to position [0, 0]
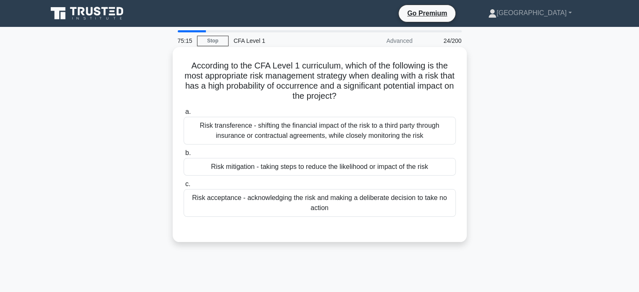
click at [387, 172] on div "Risk mitigation - taking steps to reduce the likelihood or impact of the risk" at bounding box center [320, 167] width 272 height 18
click at [184, 156] on input "b. Risk mitigation - taking steps to reduce the likelihood or impact of the risk" at bounding box center [184, 152] width 0 height 5
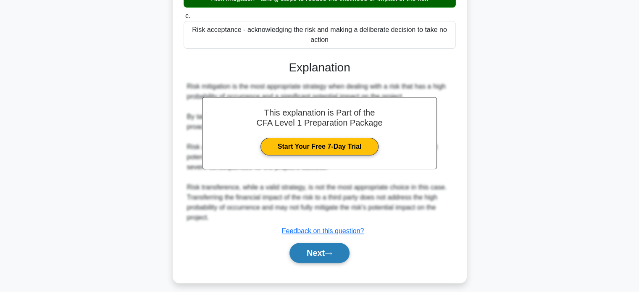
click at [337, 251] on button "Next" at bounding box center [320, 253] width 60 height 20
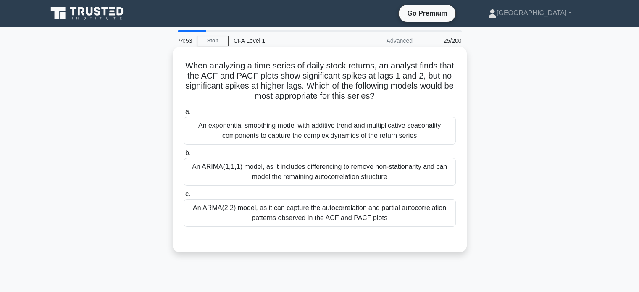
click at [366, 187] on div "a. An exponential smoothing model with additive trend and multiplicative season…" at bounding box center [320, 167] width 282 height 124
click at [370, 179] on div "An ARIMA(1,1,1) model, as it includes differencing to remove non-stationarity a…" at bounding box center [320, 172] width 272 height 28
click at [184, 156] on input "b. An ARIMA(1,1,1) model, as it includes differencing to remove non-stationarit…" at bounding box center [184, 152] width 0 height 5
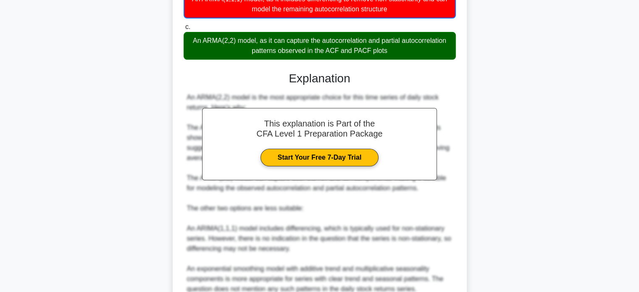
scroll to position [245, 0]
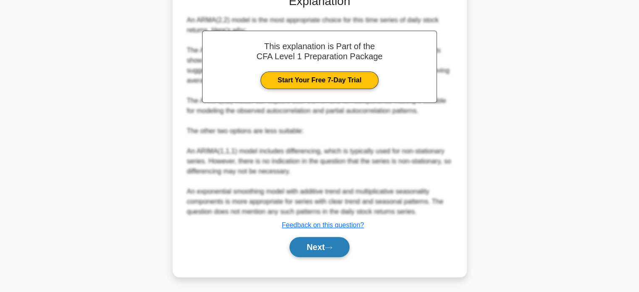
click at [317, 247] on button "Next" at bounding box center [320, 247] width 60 height 20
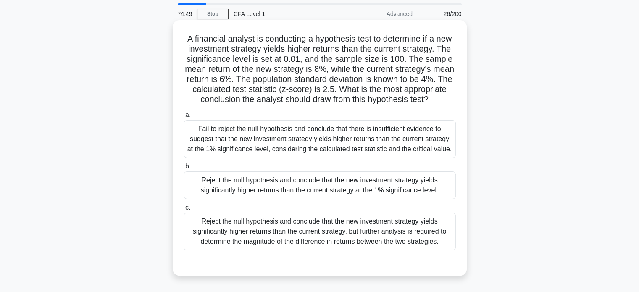
scroll to position [42, 0]
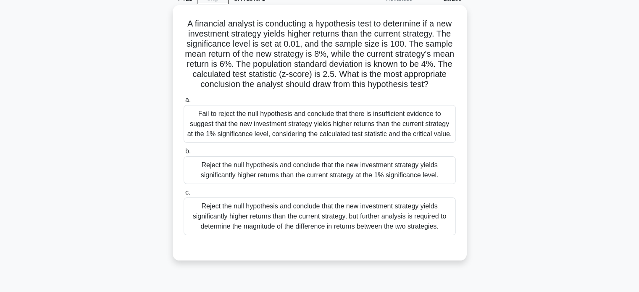
click at [340, 179] on div "Reject the null hypothesis and conclude that the new investment strategy yields…" at bounding box center [320, 170] width 272 height 28
click at [184, 154] on input "b. Reject the null hypothesis and conclude that the new investment strategy yie…" at bounding box center [184, 151] width 0 height 5
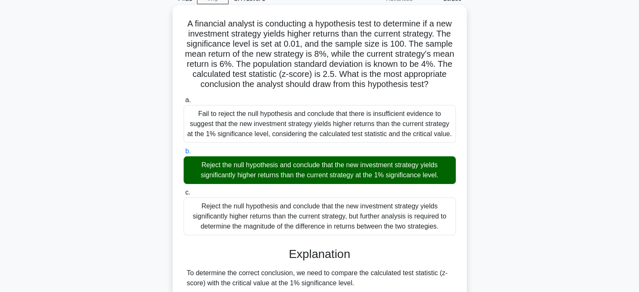
scroll to position [252, 0]
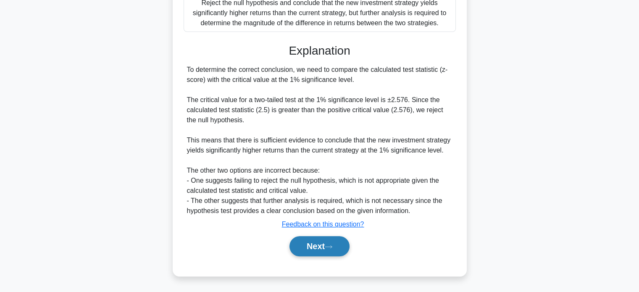
click at [328, 252] on button "Next" at bounding box center [320, 246] width 60 height 20
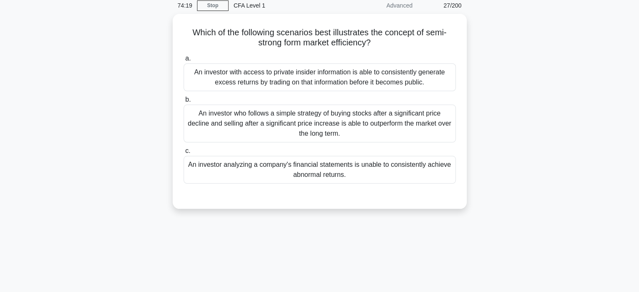
scroll to position [0, 0]
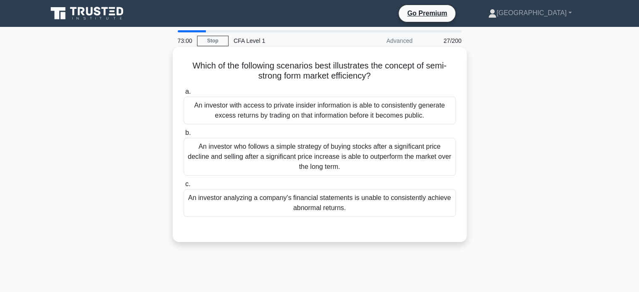
click at [340, 106] on div "An investor with access to private insider information is able to consistently …" at bounding box center [320, 111] width 272 height 28
click at [184, 95] on input "a. An investor with access to private insider information is able to consistent…" at bounding box center [184, 91] width 0 height 5
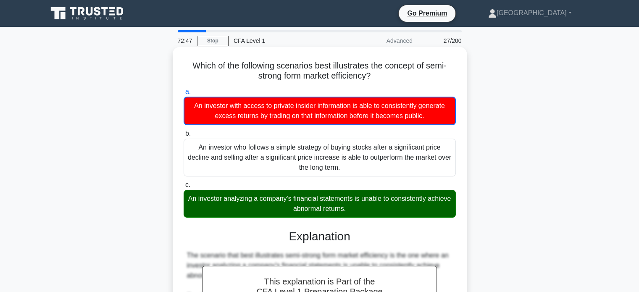
drag, startPoint x: 386, startPoint y: 205, endPoint x: 181, endPoint y: 69, distance: 246.0
click at [181, 69] on div "Which of the following scenarios best illustrates the concept of semi-strong fo…" at bounding box center [320, 259] width 288 height 418
copy div "Which of the following scenarios best illustrates the concept of semi-strong fo…"
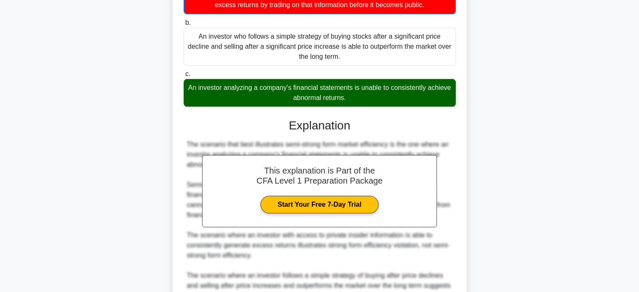
scroll to position [195, 0]
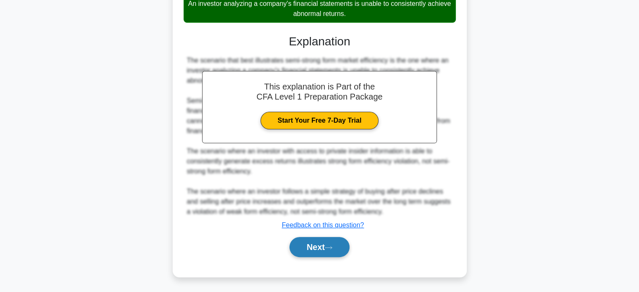
click at [330, 239] on button "Next" at bounding box center [320, 247] width 60 height 20
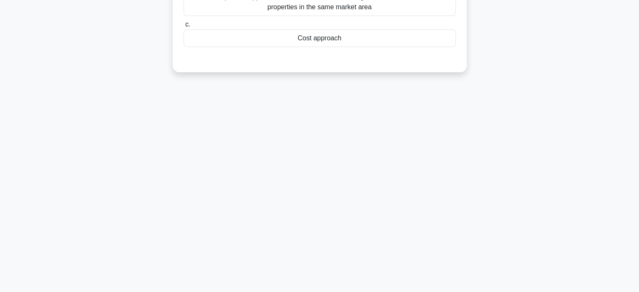
scroll to position [36, 0]
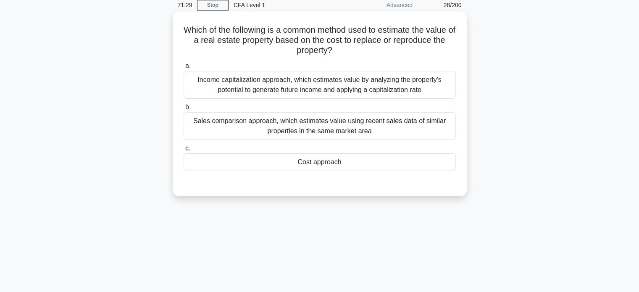
click at [373, 156] on div "Cost approach" at bounding box center [320, 162] width 272 height 18
click at [184, 151] on input "c. Cost approach" at bounding box center [184, 148] width 0 height 5
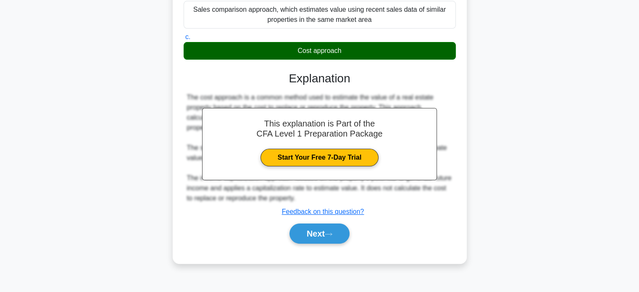
scroll to position [162, 0]
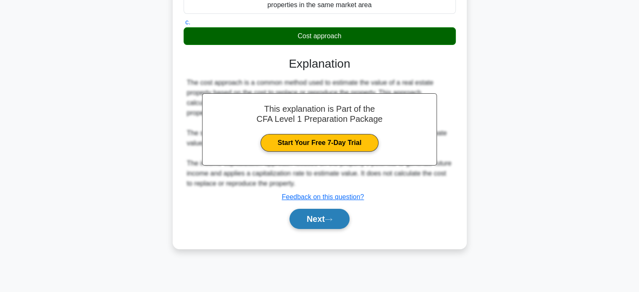
click at [335, 216] on button "Next" at bounding box center [320, 219] width 60 height 20
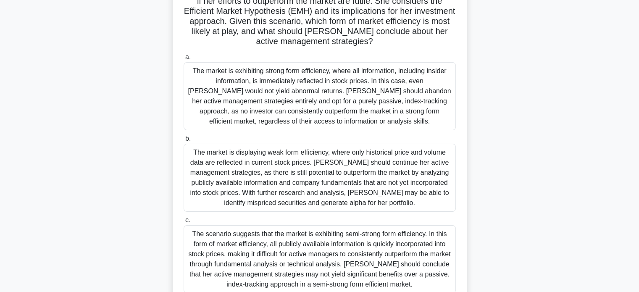
scroll to position [120, 0]
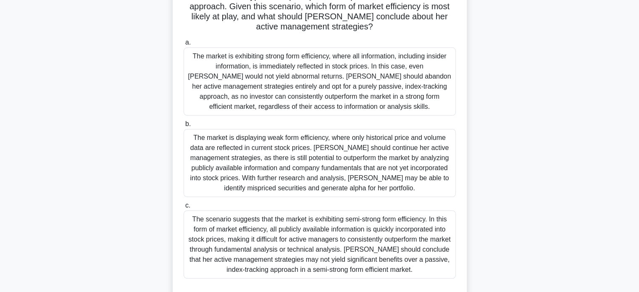
click at [376, 91] on div "The market is exhibiting strong form efficiency, where all information, includi…" at bounding box center [320, 81] width 272 height 68
click at [184, 45] on input "a. The market is exhibiting strong form efficiency, where all information, incl…" at bounding box center [184, 42] width 0 height 5
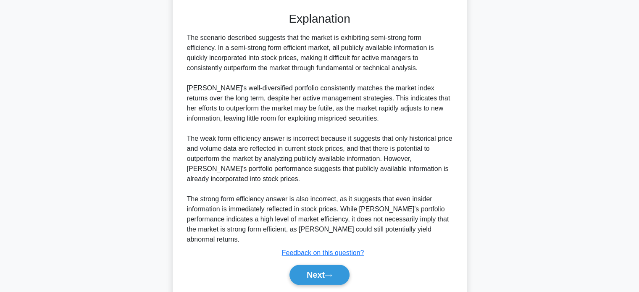
scroll to position [414, 0]
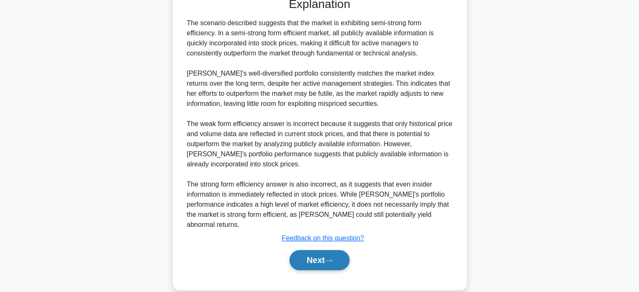
click at [343, 250] on button "Next" at bounding box center [320, 260] width 60 height 20
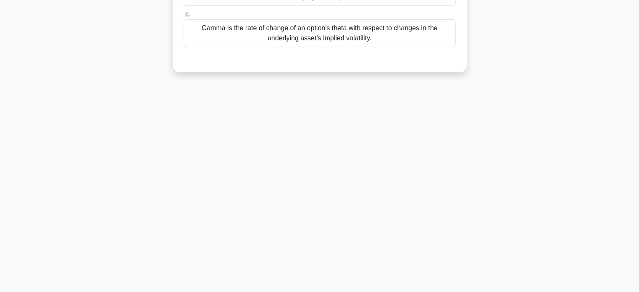
scroll to position [0, 0]
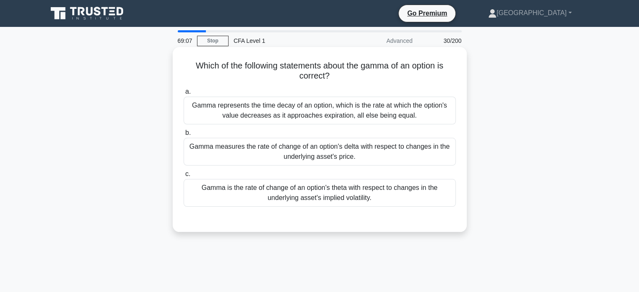
click at [362, 153] on div "Gamma measures the rate of change of an option's delta with respect to changes …" at bounding box center [320, 152] width 272 height 28
click at [184, 136] on input "b. Gamma measures the rate of change of an option's delta with respect to chang…" at bounding box center [184, 132] width 0 height 5
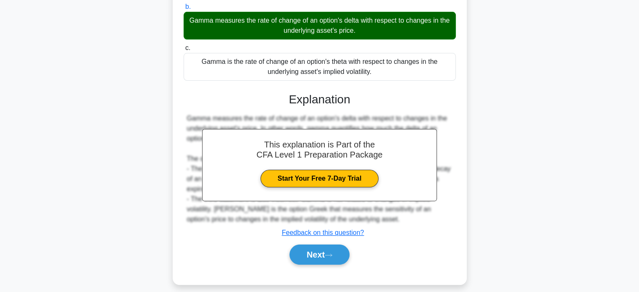
scroll to position [162, 0]
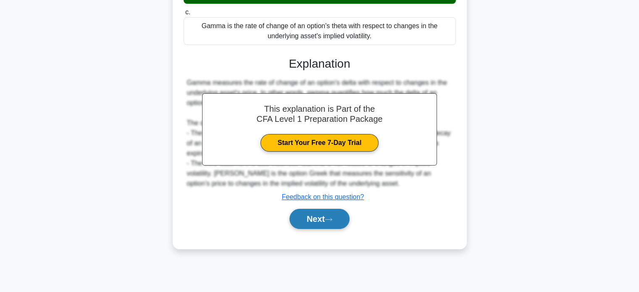
click at [346, 216] on button "Next" at bounding box center [320, 219] width 60 height 20
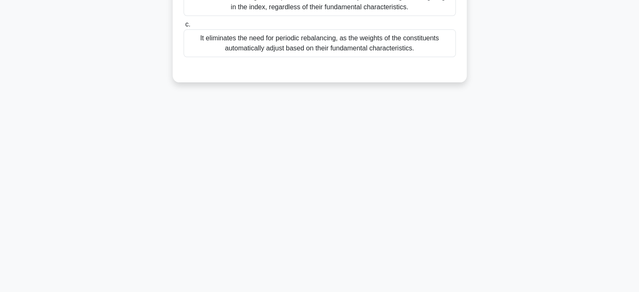
scroll to position [0, 0]
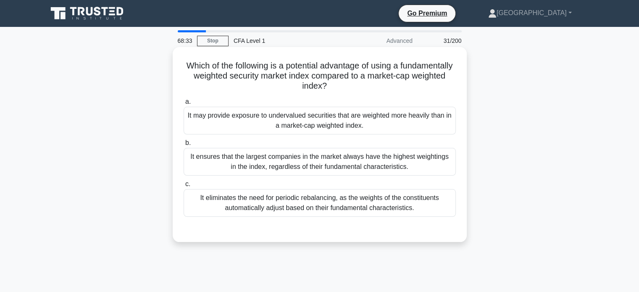
click at [395, 208] on div "It eliminates the need for periodic rebalancing, as the weights of the constitu…" at bounding box center [320, 203] width 272 height 28
click at [184, 187] on input "c. It eliminates the need for periodic rebalancing, as the weights of the const…" at bounding box center [184, 184] width 0 height 5
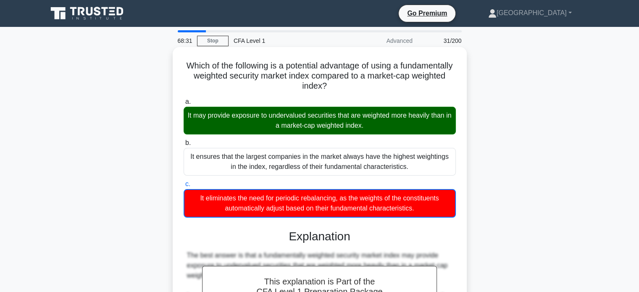
click at [375, 119] on div "It may provide exposure to undervalued securities that are weighted more heavil…" at bounding box center [320, 121] width 272 height 28
click at [184, 105] on input "a. It may provide exposure to undervalued securities that are weighted more hea…" at bounding box center [184, 101] width 0 height 5
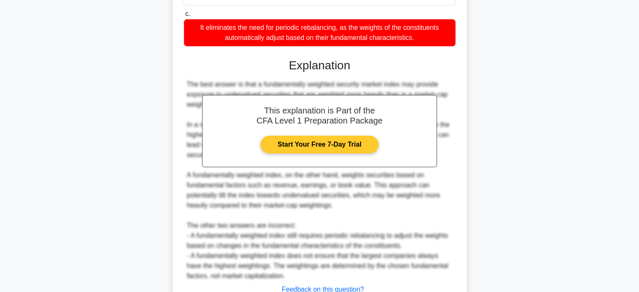
scroll to position [235, 0]
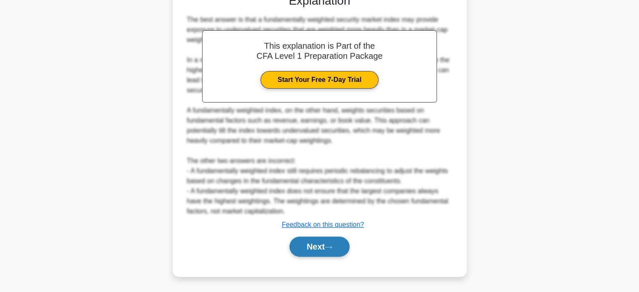
click at [333, 244] on button "Next" at bounding box center [320, 247] width 60 height 20
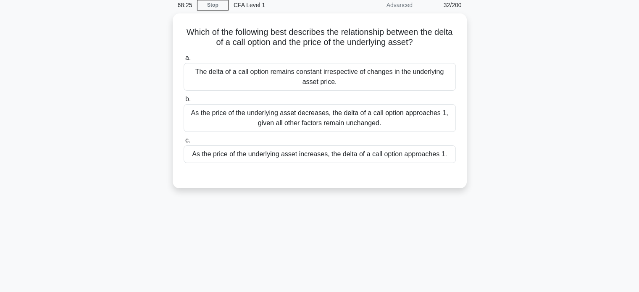
scroll to position [0, 0]
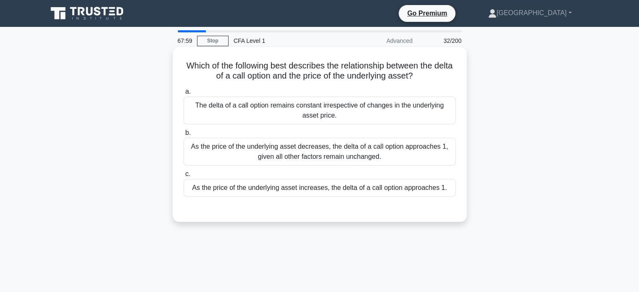
drag, startPoint x: 184, startPoint y: 61, endPoint x: 435, endPoint y: 72, distance: 251.6
click at [435, 72] on h5 "Which of the following best describes the relationship between the delta of a c…" at bounding box center [320, 71] width 274 height 21
copy h5 "Which of the following best describes the relationship between the delta of a c…"
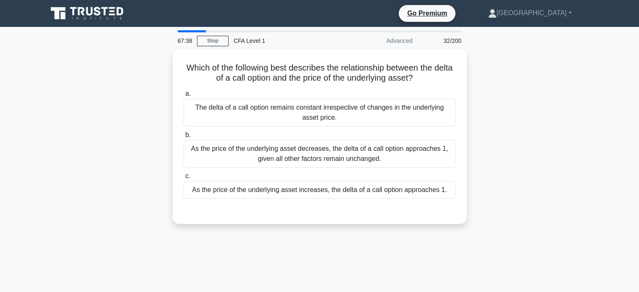
click at [511, 95] on div "Which of the following best describes the relationship between the delta of a c…" at bounding box center [319, 141] width 555 height 185
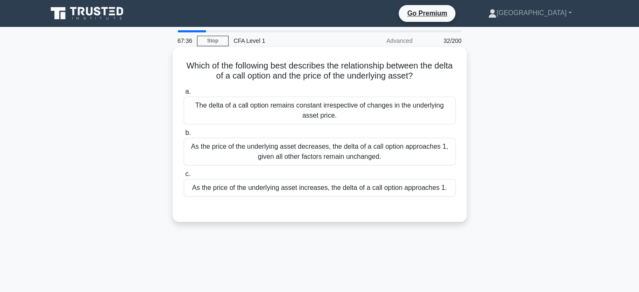
click at [367, 192] on div "As the price of the underlying asset increases, the delta of a call option appr…" at bounding box center [320, 188] width 272 height 18
click at [184, 177] on input "c. As the price of the underlying asset increases, the delta of a call option a…" at bounding box center [184, 174] width 0 height 5
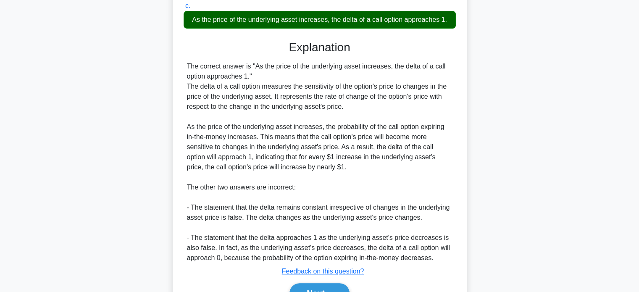
scroll to position [210, 0]
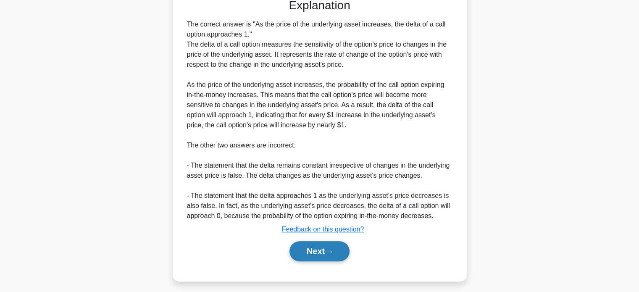
click at [332, 253] on icon at bounding box center [329, 252] width 8 height 5
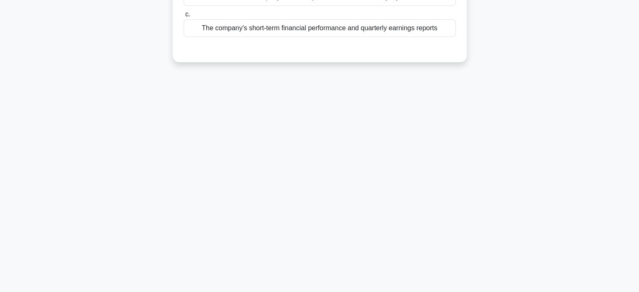
scroll to position [0, 0]
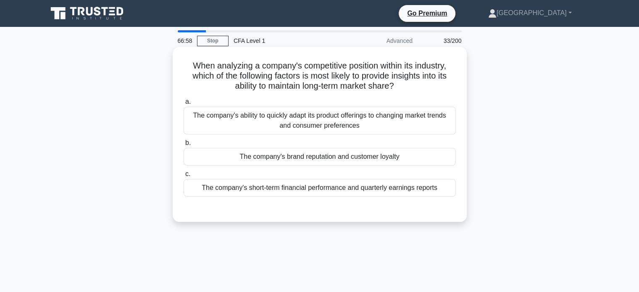
click at [343, 156] on div "The company's brand reputation and customer loyalty" at bounding box center [320, 157] width 272 height 18
click at [184, 146] on input "b. The company's brand reputation and customer loyalty" at bounding box center [184, 142] width 0 height 5
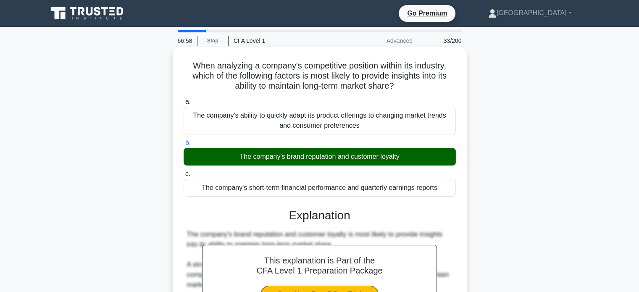
scroll to position [162, 0]
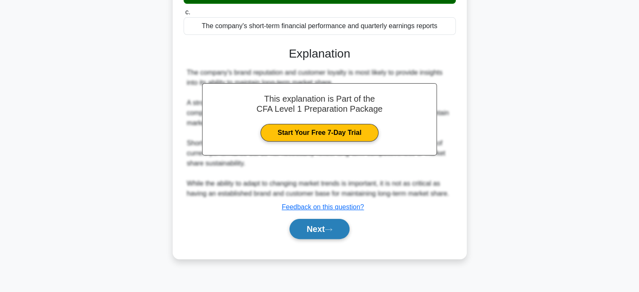
click at [324, 229] on button "Next" at bounding box center [320, 229] width 60 height 20
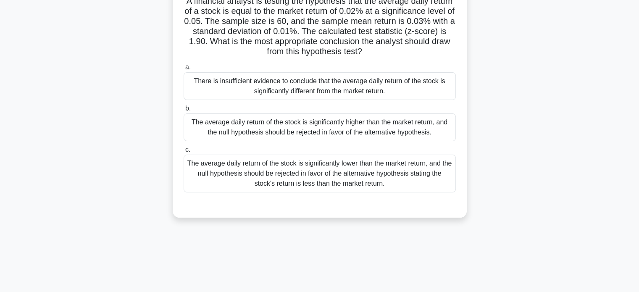
scroll to position [0, 0]
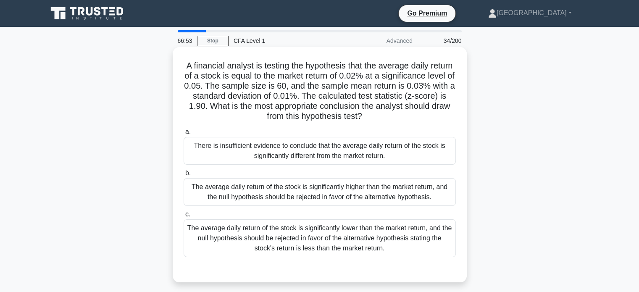
click at [322, 194] on div "The average daily return of the stock is significantly higher than the market r…" at bounding box center [320, 192] width 272 height 28
click at [184, 176] on input "b. The average daily return of the stock is significantly higher than the marke…" at bounding box center [184, 173] width 0 height 5
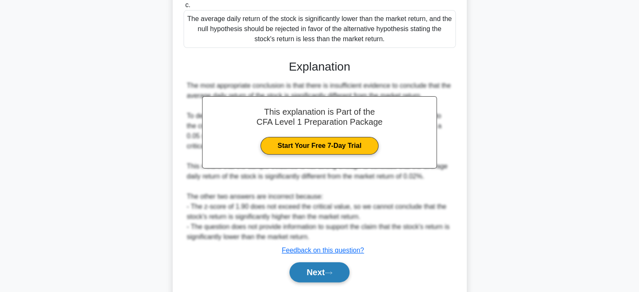
click at [308, 270] on button "Next" at bounding box center [320, 272] width 60 height 20
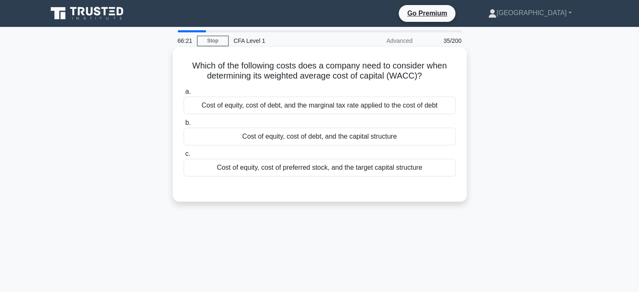
drag, startPoint x: 184, startPoint y: 68, endPoint x: 436, endPoint y: 167, distance: 271.6
click at [436, 167] on div "Which of the following costs does a company need to consider when determining i…" at bounding box center [320, 124] width 288 height 148
copy div "Which of the following costs does a company need to consider when determining i…"
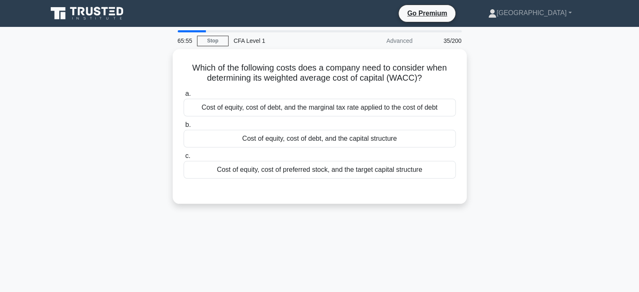
click at [534, 106] on div "Which of the following costs does a company need to consider when determining i…" at bounding box center [319, 131] width 555 height 165
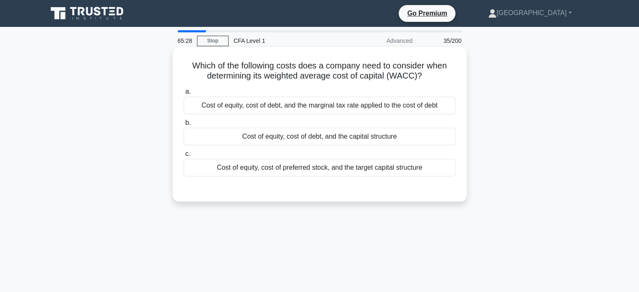
click at [319, 172] on div "Cost of equity, cost of preferred stock, and the target capital structure" at bounding box center [320, 168] width 272 height 18
click at [184, 157] on input "c. Cost of equity, cost of preferred stock, and the target capital structure" at bounding box center [184, 153] width 0 height 5
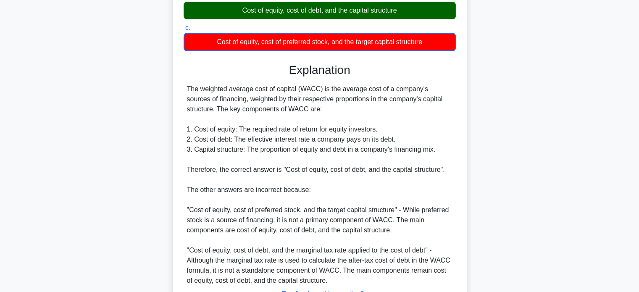
scroll to position [195, 0]
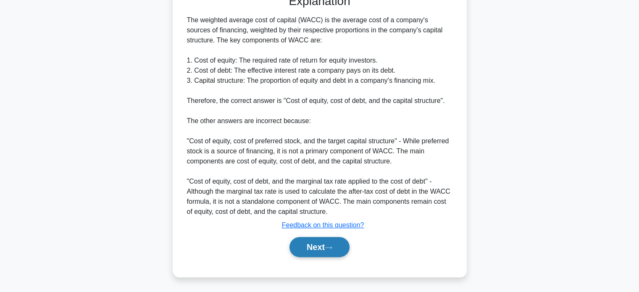
click at [319, 251] on button "Next" at bounding box center [320, 247] width 60 height 20
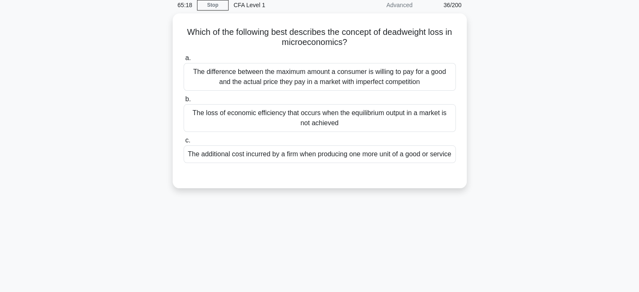
scroll to position [0, 0]
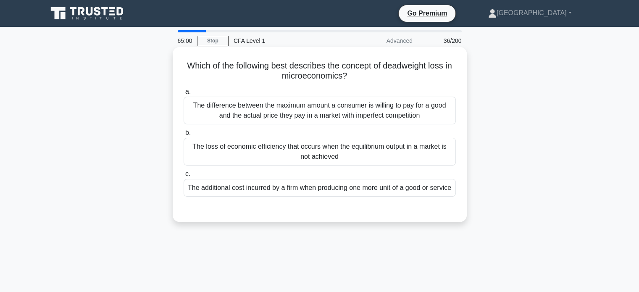
click at [368, 163] on div "The loss of economic efficiency that occurs when the equilibrium output in a ma…" at bounding box center [320, 152] width 272 height 28
click at [184, 136] on input "b. The loss of economic efficiency that occurs when the equilibrium output in a…" at bounding box center [184, 132] width 0 height 5
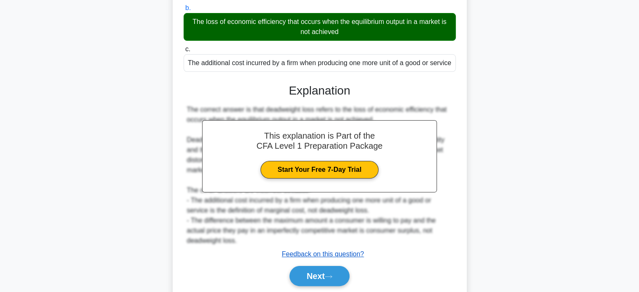
scroll to position [126, 0]
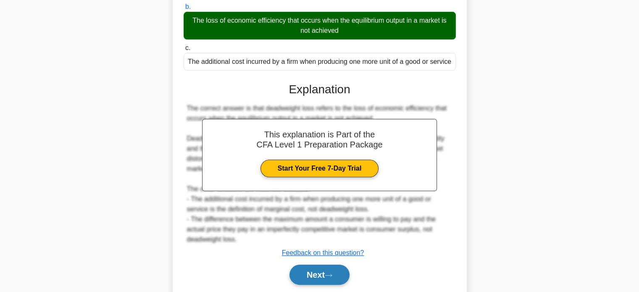
click at [318, 285] on button "Next" at bounding box center [320, 275] width 60 height 20
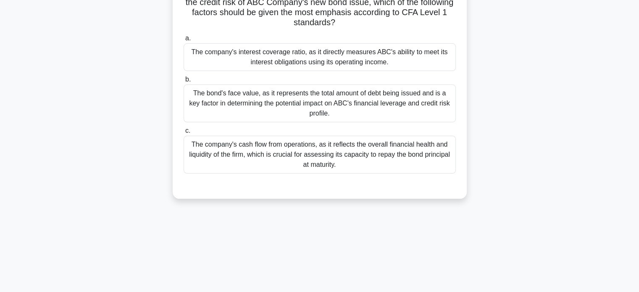
click at [317, 280] on div "64:57 Stop CFA Level 1 Advanced 37/200 ABC Company is a large manufacturing fir…" at bounding box center [319, 114] width 555 height 420
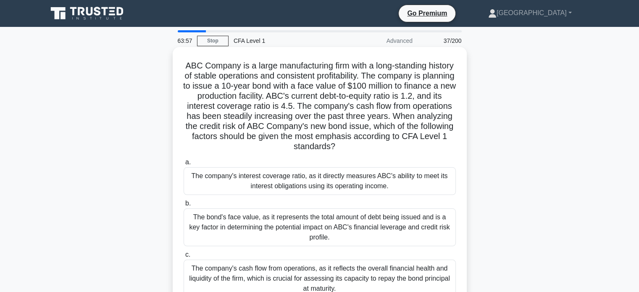
scroll to position [84, 0]
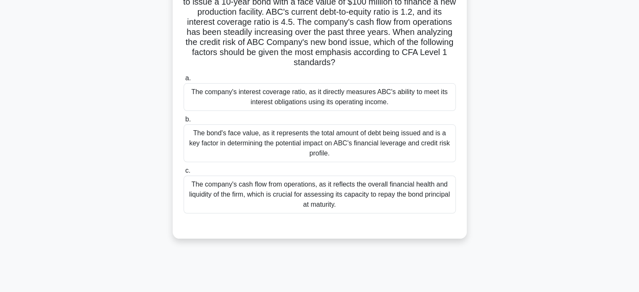
click at [406, 203] on div "The company's cash flow from operations, as it reflects the overall financial h…" at bounding box center [320, 195] width 272 height 38
click at [184, 174] on input "c. The company's cash flow from operations, as it reflects the overall financia…" at bounding box center [184, 170] width 0 height 5
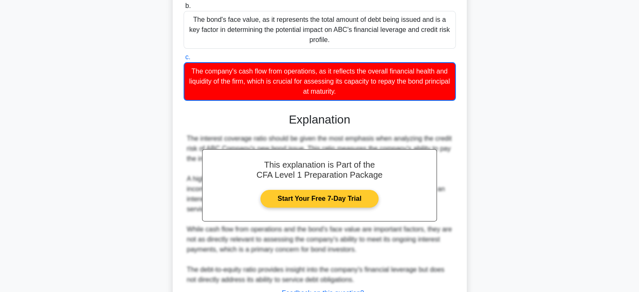
scroll to position [252, 0]
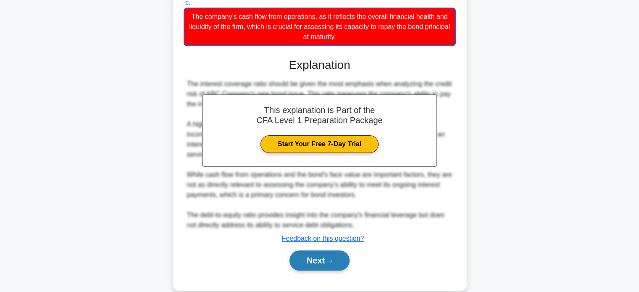
click at [331, 259] on icon at bounding box center [329, 261] width 8 height 5
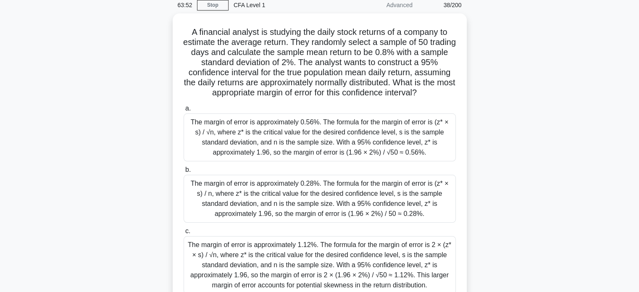
scroll to position [35, 0]
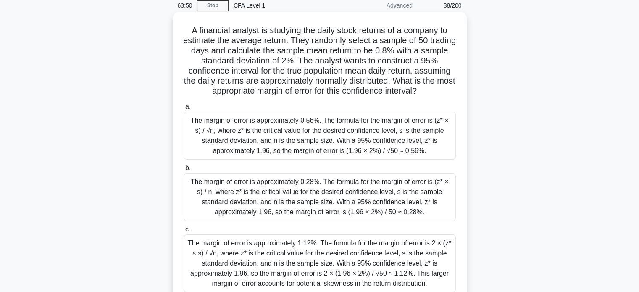
click at [333, 148] on div "The margin of error is approximately 0.56%. The formula for the margin of error…" at bounding box center [320, 136] width 272 height 48
click at [184, 110] on input "a. The margin of error is approximately 0.56%. The formula for the margin of er…" at bounding box center [184, 106] width 0 height 5
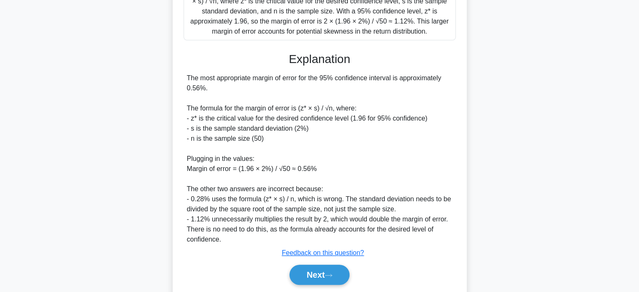
scroll to position [288, 0]
click at [316, 277] on button "Next" at bounding box center [320, 275] width 60 height 20
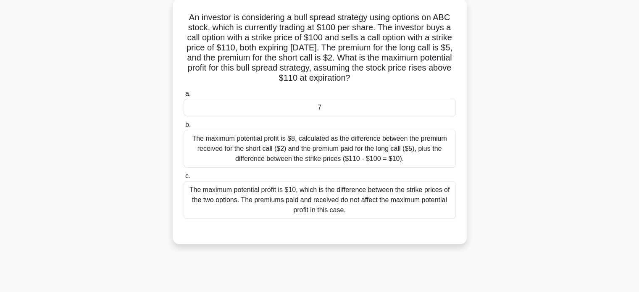
scroll to position [36, 0]
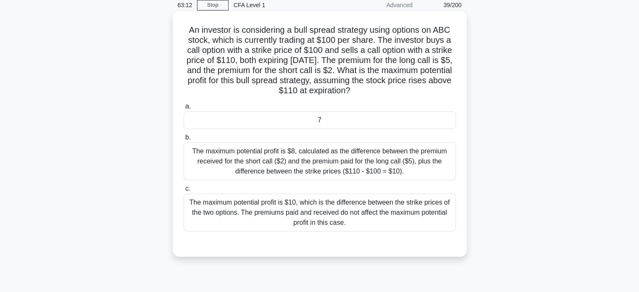
click at [343, 152] on div "The maximum potential profit is $8, calculated as the difference between the pr…" at bounding box center [320, 161] width 272 height 38
click at [184, 140] on input "b. The maximum potential profit is $8, calculated as the difference between the…" at bounding box center [184, 137] width 0 height 5
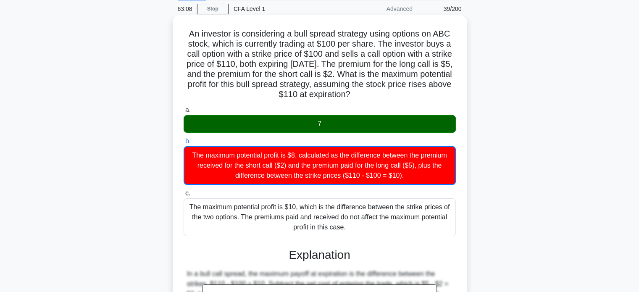
scroll to position [17, 0]
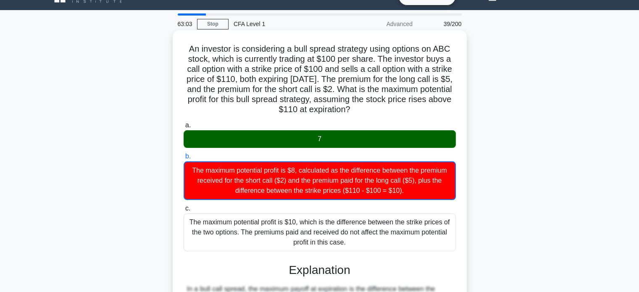
drag, startPoint x: 404, startPoint y: 106, endPoint x: 184, endPoint y: 46, distance: 227.9
click at [184, 46] on h5 "An investor is considering a bull spread strategy using options on ABC stock, w…" at bounding box center [320, 79] width 274 height 71
copy h5 "An investor is considering a bull spread strategy using options on ABC stock, w…"
drag, startPoint x: 206, startPoint y: 64, endPoint x: 219, endPoint y: 72, distance: 15.6
click at [219, 72] on h5 "An investor is considering a bull spread strategy using options on ABC stock, w…" at bounding box center [320, 79] width 274 height 71
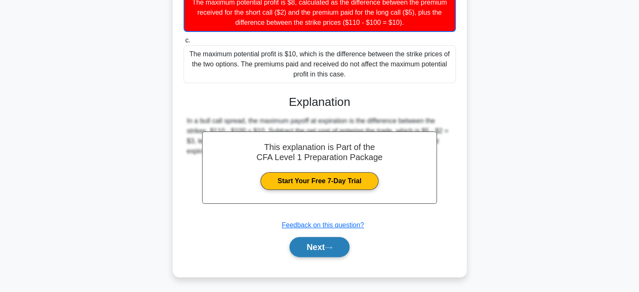
click at [331, 247] on icon at bounding box center [329, 247] width 8 height 5
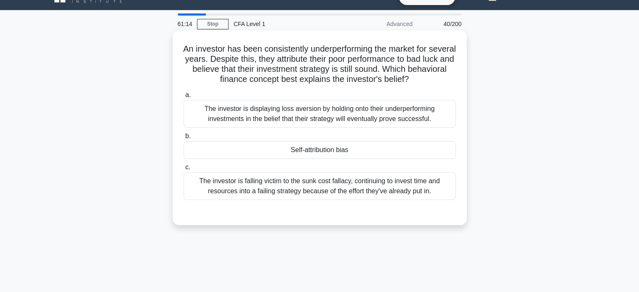
click at [404, 185] on div "The investor is falling victim to the sunk cost fallacy, continuing to invest t…" at bounding box center [320, 186] width 272 height 28
click at [184, 170] on input "c. The investor is falling victim to the sunk cost fallacy, continuing to inves…" at bounding box center [184, 167] width 0 height 5
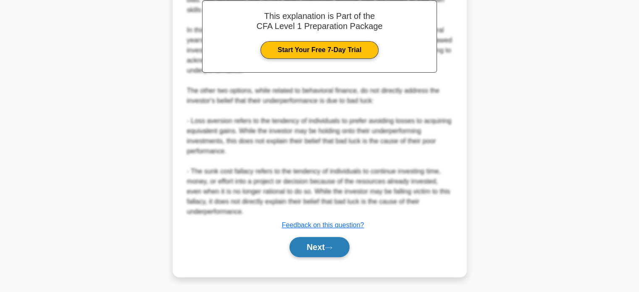
click at [325, 246] on button "Next" at bounding box center [320, 247] width 60 height 20
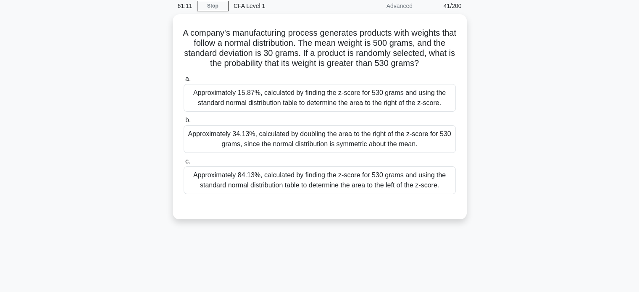
scroll to position [0, 0]
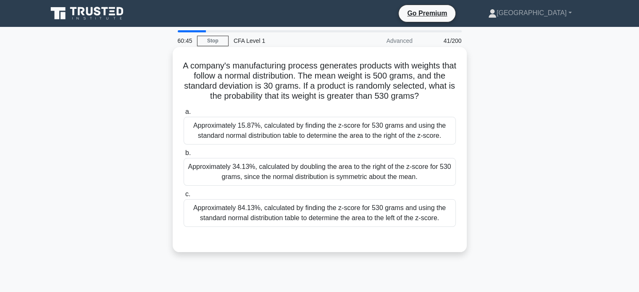
click at [325, 211] on div "Approximately 84.13%, calculated by finding the z-score for 530 grams and using…" at bounding box center [320, 213] width 272 height 28
click at [184, 197] on input "c. Approximately 84.13%, calculated by finding the z-score for 530 grams and us…" at bounding box center [184, 194] width 0 height 5
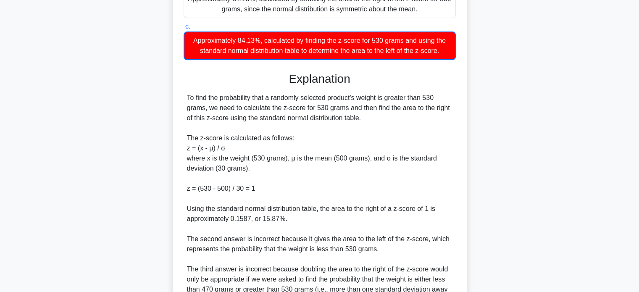
scroll to position [252, 0]
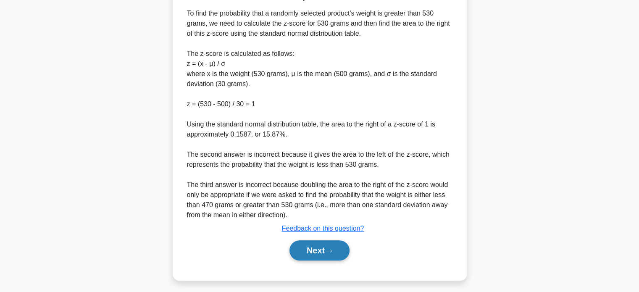
click at [322, 255] on button "Next" at bounding box center [320, 250] width 60 height 20
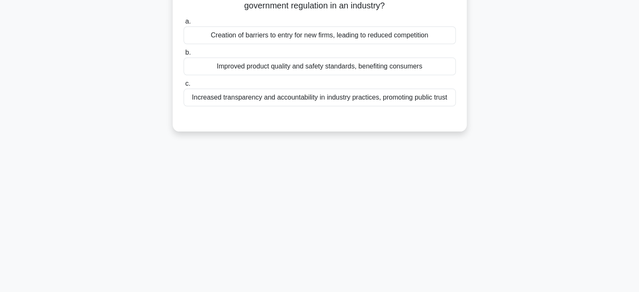
scroll to position [36, 0]
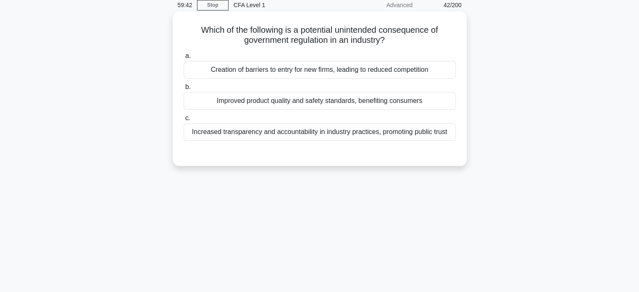
click at [293, 135] on div "Increased transparency and accountability in industry practices, promoting publ…" at bounding box center [320, 132] width 272 height 18
click at [184, 121] on input "c. Increased transparency and accountability in industry practices, promoting p…" at bounding box center [184, 118] width 0 height 5
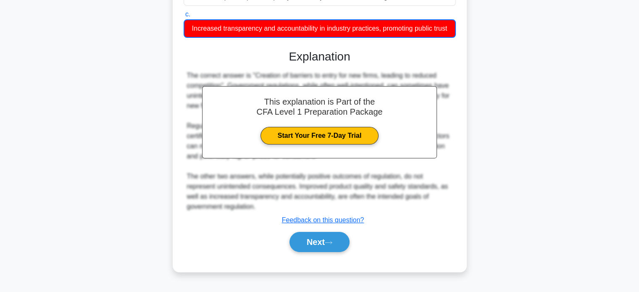
scroll to position [162, 0]
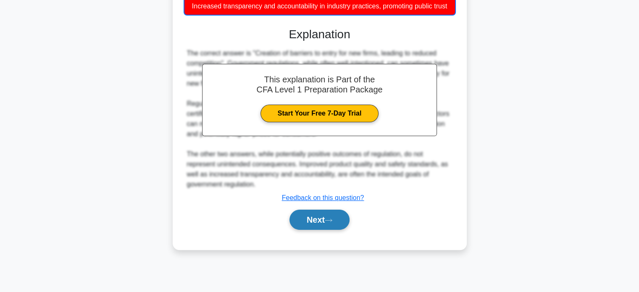
drag, startPoint x: 313, startPoint y: 220, endPoint x: 316, endPoint y: 224, distance: 5.1
click at [316, 224] on button "Next" at bounding box center [320, 220] width 60 height 20
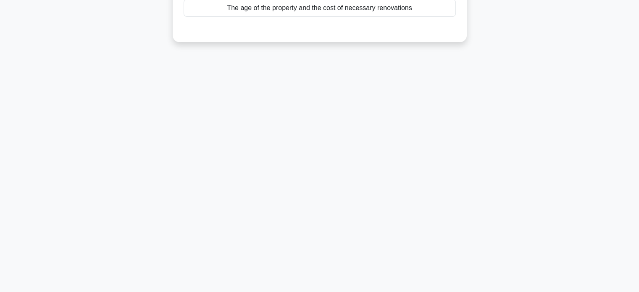
scroll to position [36, 0]
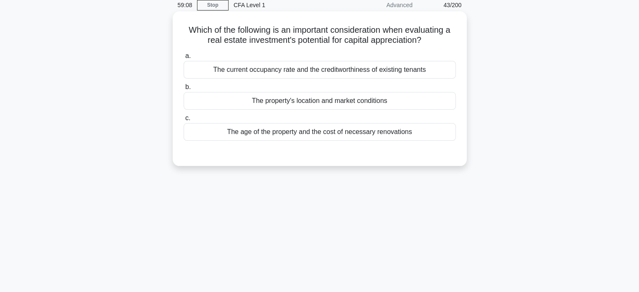
click at [355, 106] on div "The property's location and market conditions" at bounding box center [320, 101] width 272 height 18
click at [184, 90] on input "b. The property's location and market conditions" at bounding box center [184, 86] width 0 height 5
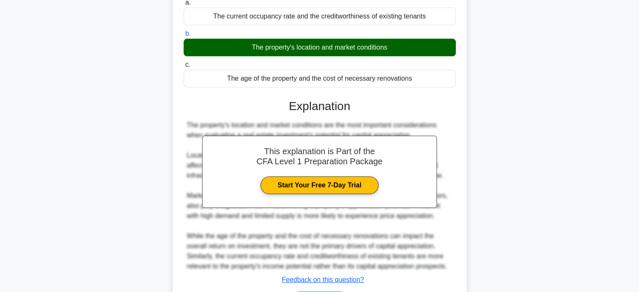
scroll to position [162, 0]
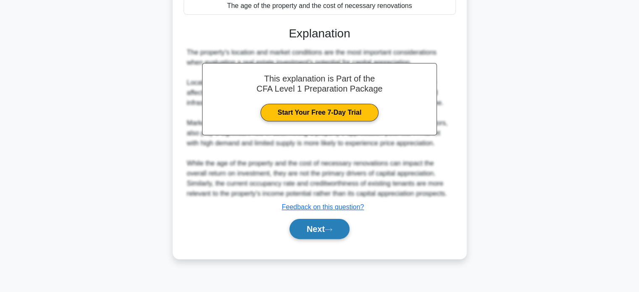
click at [313, 220] on button "Next" at bounding box center [320, 229] width 60 height 20
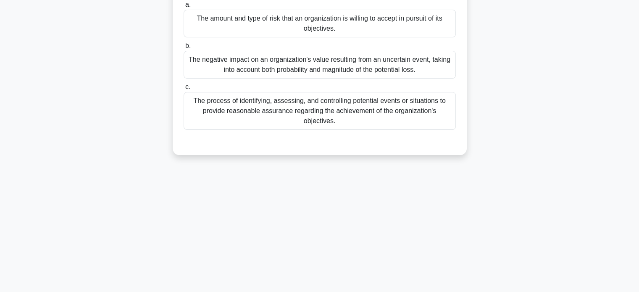
scroll to position [0, 0]
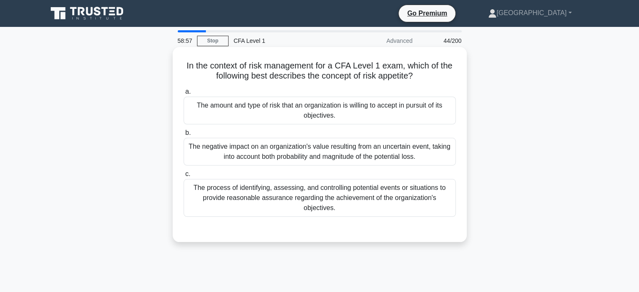
click at [299, 95] on label "a. The amount and type of risk that an organization is willing to accept in pur…" at bounding box center [320, 106] width 272 height 38
click at [184, 95] on input "a. The amount and type of risk that an organization is willing to accept in pur…" at bounding box center [184, 91] width 0 height 5
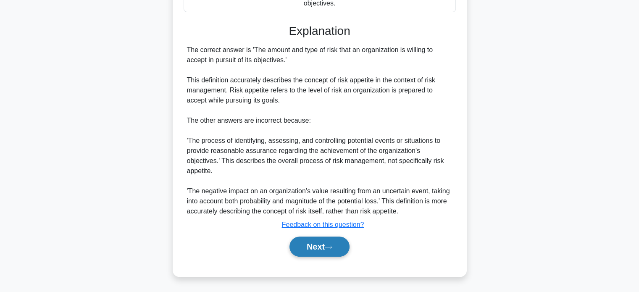
click at [327, 248] on button "Next" at bounding box center [320, 247] width 60 height 20
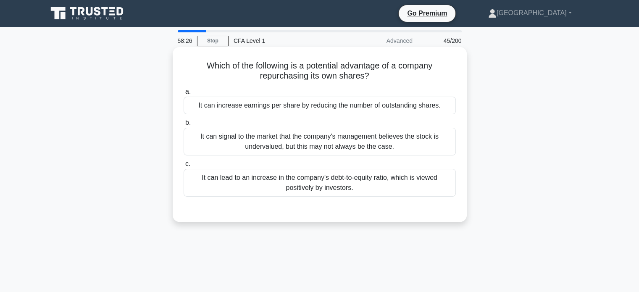
click at [322, 179] on div "It can lead to an increase in the company's debt-to-equity ratio, which is view…" at bounding box center [320, 183] width 272 height 28
click at [184, 167] on input "c. It can lead to an increase in the company's debt-to-equity ratio, which is v…" at bounding box center [184, 163] width 0 height 5
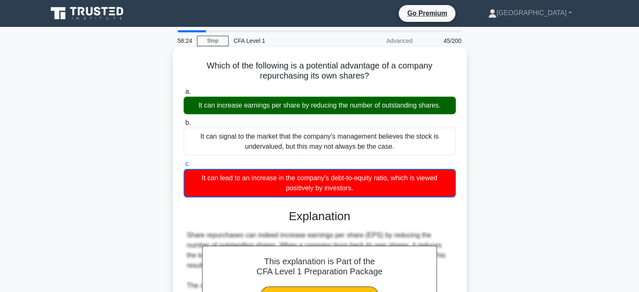
drag, startPoint x: 199, startPoint y: 64, endPoint x: 354, endPoint y: 196, distance: 203.9
click at [354, 196] on div "Which of the following is a potential advantage of a company repurchasing its o…" at bounding box center [320, 244] width 288 height 388
copy div "Which of the following is a potential advantage of a company repurchasing its o…"
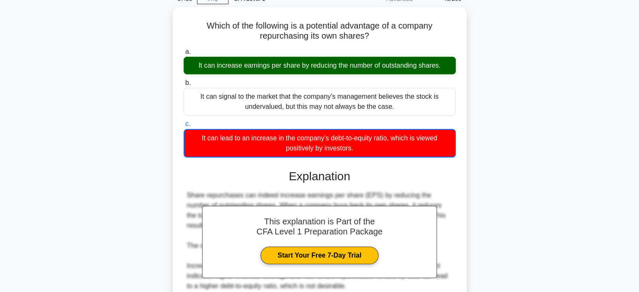
click at [475, 94] on div "Which of the following is a potential advantage of a company repurchasing its o…" at bounding box center [319, 209] width 555 height 405
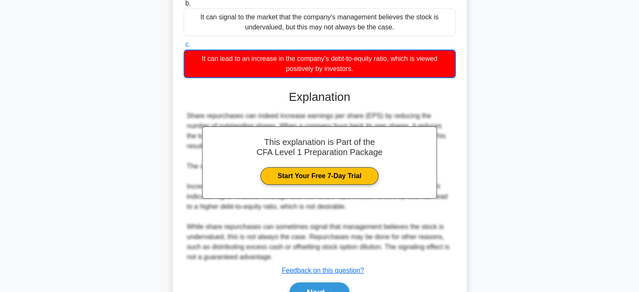
scroll to position [165, 0]
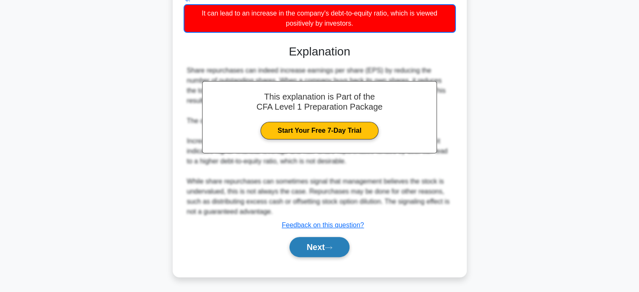
click at [335, 242] on button "Next" at bounding box center [320, 247] width 60 height 20
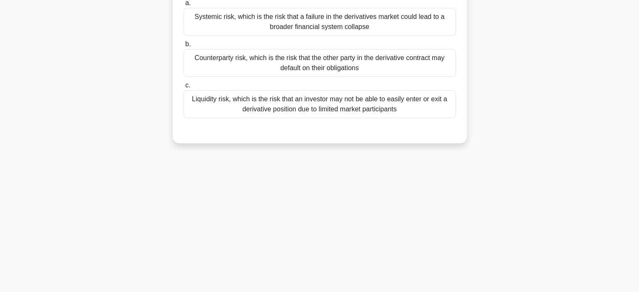
scroll to position [36, 0]
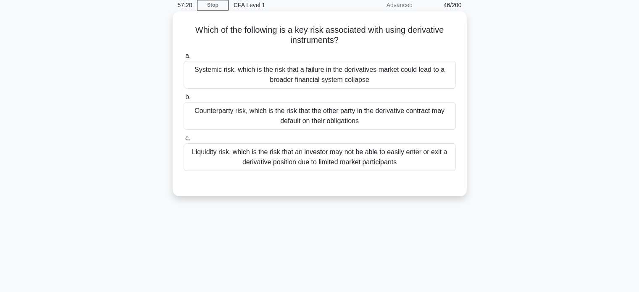
click at [332, 112] on div "Counterparty risk, which is the risk that the other party in the derivative con…" at bounding box center [320, 116] width 272 height 28
click at [184, 100] on input "b. Counterparty risk, which is the risk that the other party in the derivative …" at bounding box center [184, 97] width 0 height 5
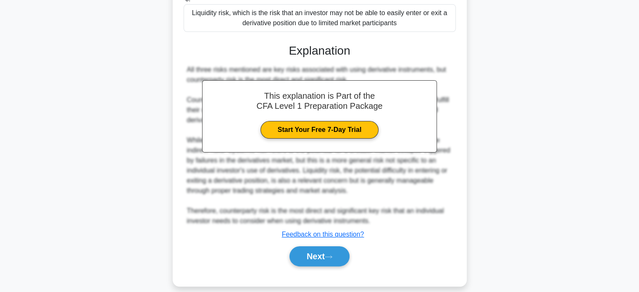
scroll to position [185, 0]
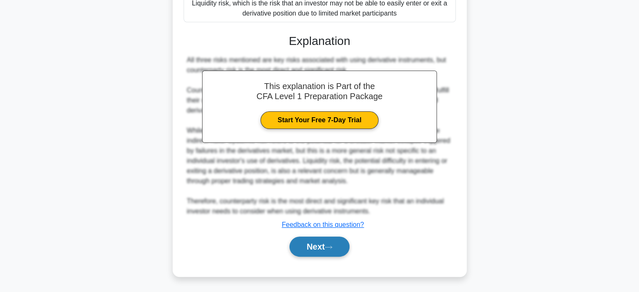
click at [303, 251] on button "Next" at bounding box center [320, 247] width 60 height 20
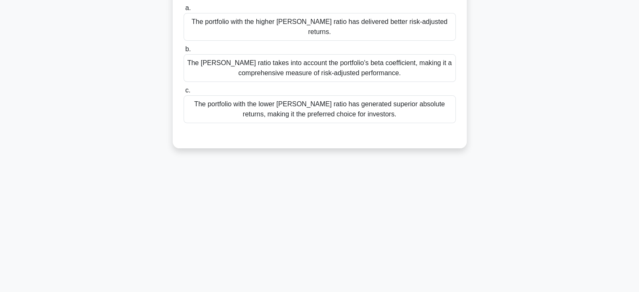
scroll to position [0, 0]
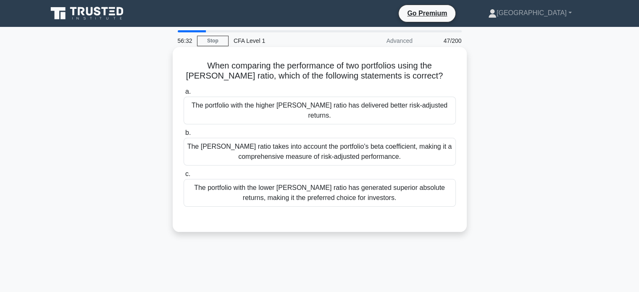
click at [346, 98] on div "The portfolio with the higher [PERSON_NAME] ratio has delivered better risk-adj…" at bounding box center [320, 111] width 272 height 28
click at [184, 95] on input "a. The portfolio with the higher [PERSON_NAME] ratio has delivered better risk-…" at bounding box center [184, 91] width 0 height 5
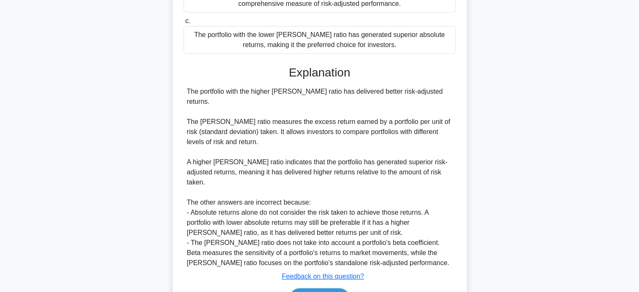
scroll to position [174, 0]
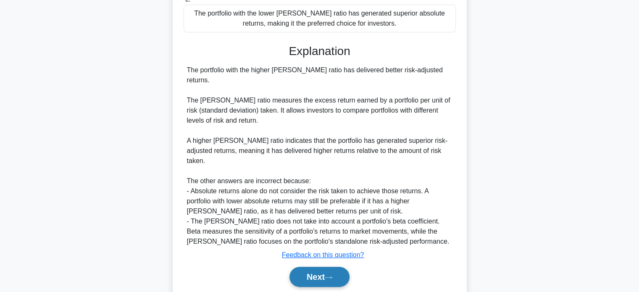
click at [310, 267] on button "Next" at bounding box center [320, 277] width 60 height 20
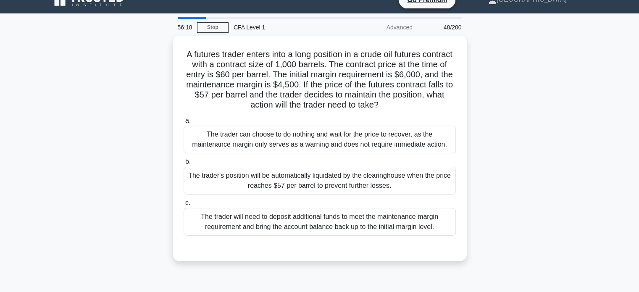
scroll to position [0, 0]
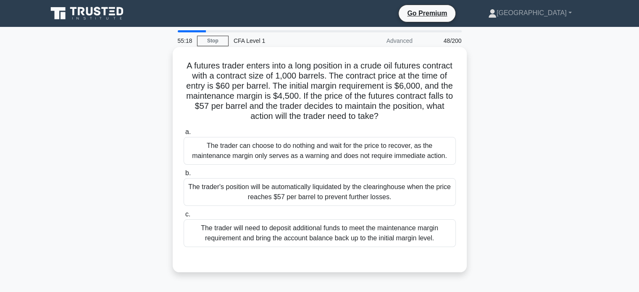
click at [404, 158] on div "The trader can choose to do nothing and wait for the price to recover, as the m…" at bounding box center [320, 151] width 272 height 28
click at [184, 135] on input "a. The trader can choose to do nothing and wait for the price to recover, as th…" at bounding box center [184, 131] width 0 height 5
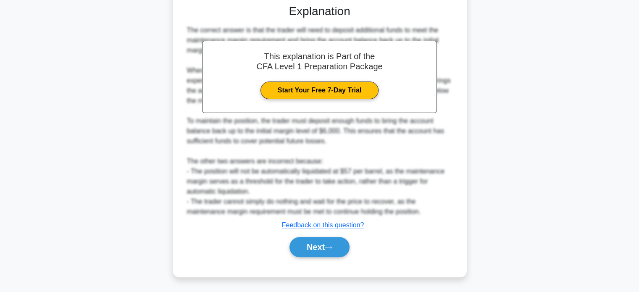
scroll to position [256, 0]
click at [332, 248] on icon at bounding box center [329, 247] width 8 height 5
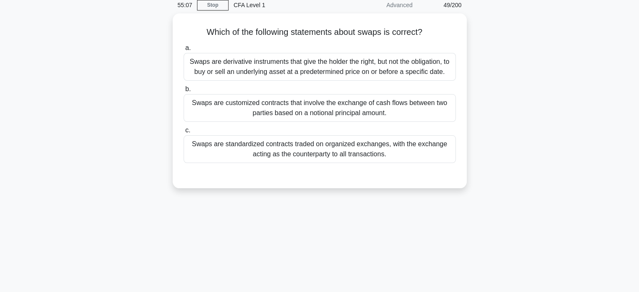
scroll to position [0, 0]
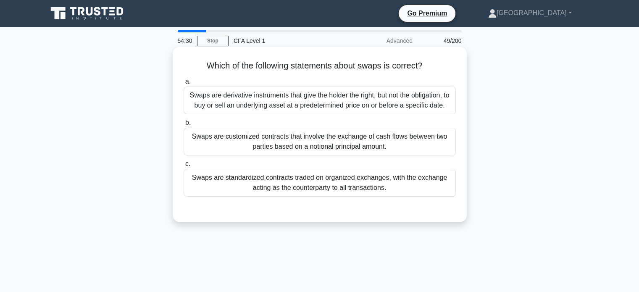
click at [439, 139] on div "Swaps are customized contracts that involve the exchange of cash flows between …" at bounding box center [320, 142] width 272 height 28
click at [184, 126] on input "b. Swaps are customized contracts that involve the exchange of cash flows betwe…" at bounding box center [184, 122] width 0 height 5
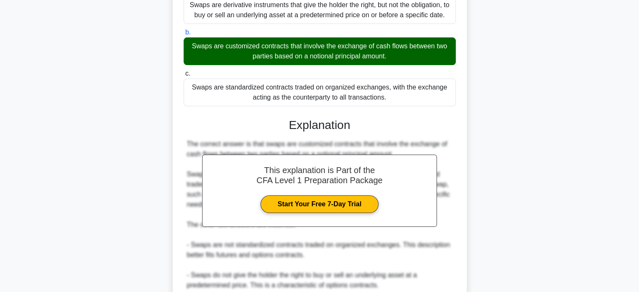
scroll to position [164, 0]
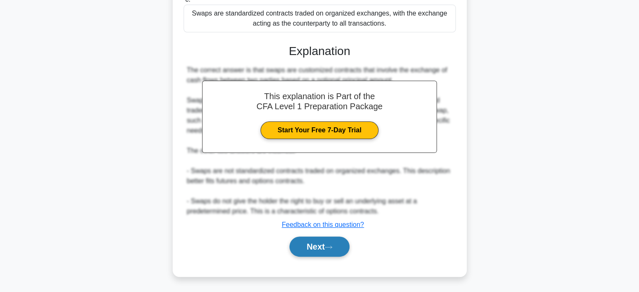
drag, startPoint x: 323, startPoint y: 237, endPoint x: 319, endPoint y: 245, distance: 8.7
click at [319, 245] on button "Next" at bounding box center [320, 247] width 60 height 20
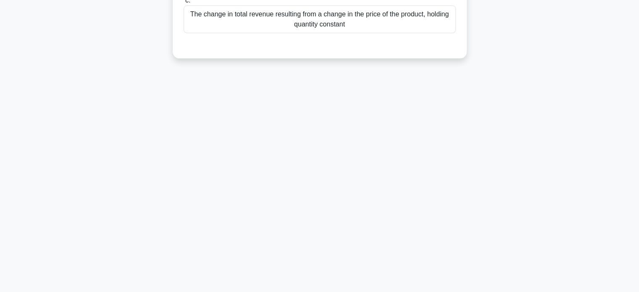
scroll to position [36, 0]
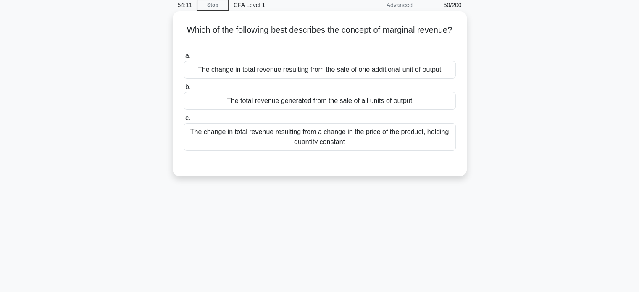
click at [305, 74] on div "The change in total revenue resulting from the sale of one additional unit of o…" at bounding box center [320, 70] width 272 height 18
click at [184, 59] on input "a. The change in total revenue resulting from the sale of one additional unit o…" at bounding box center [184, 55] width 0 height 5
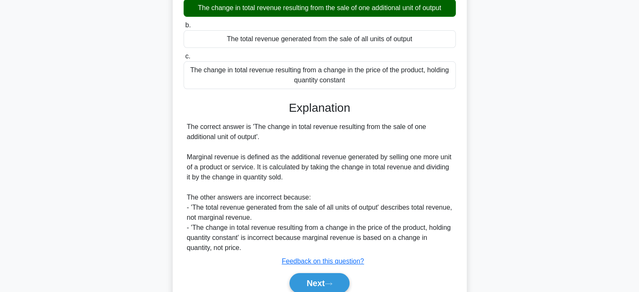
scroll to position [162, 0]
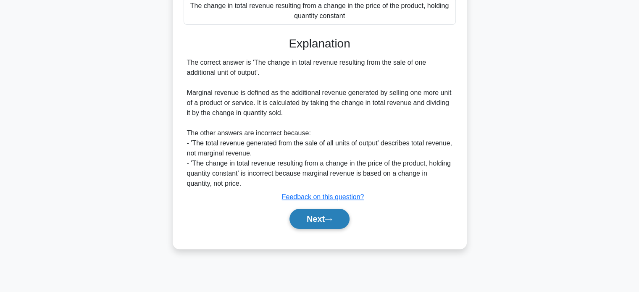
click at [308, 217] on button "Next" at bounding box center [320, 219] width 60 height 20
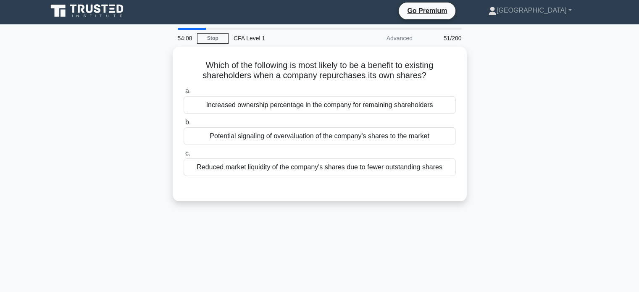
scroll to position [0, 0]
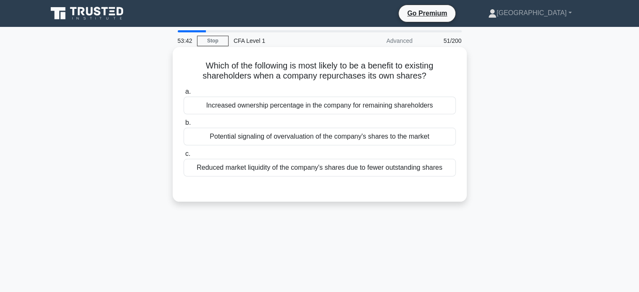
click at [327, 107] on div "Increased ownership percentage in the company for remaining shareholders" at bounding box center [320, 106] width 272 height 18
click at [184, 95] on input "a. Increased ownership percentage in the company for remaining shareholders" at bounding box center [184, 91] width 0 height 5
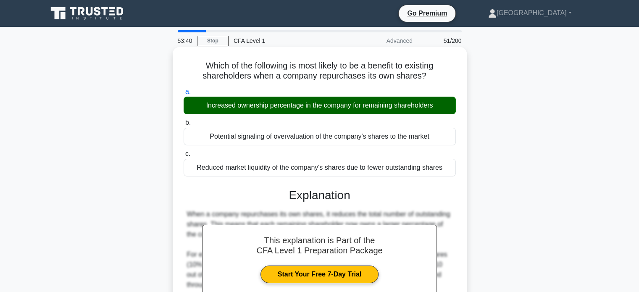
scroll to position [162, 0]
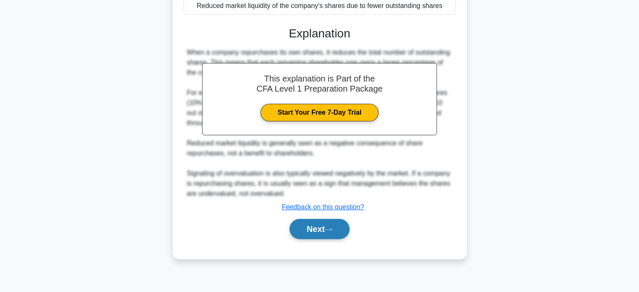
click at [324, 223] on button "Next" at bounding box center [320, 229] width 60 height 20
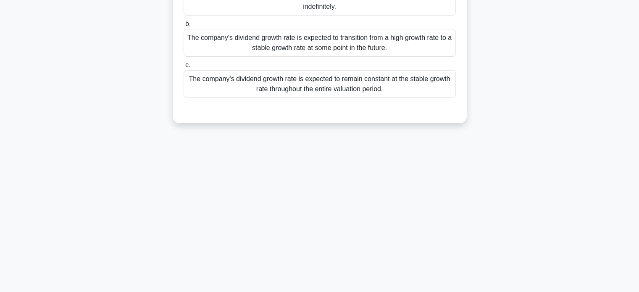
scroll to position [36, 0]
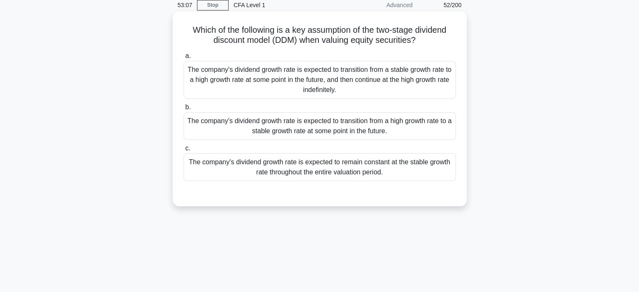
click at [330, 142] on div "a. The company's dividend growth rate is expected to transition from a stable g…" at bounding box center [320, 116] width 282 height 134
click at [322, 134] on div "The company's dividend growth rate is expected to transition from a high growth…" at bounding box center [320, 126] width 272 height 28
click at [184, 110] on input "b. The company's dividend growth rate is expected to transition from a high gro…" at bounding box center [184, 107] width 0 height 5
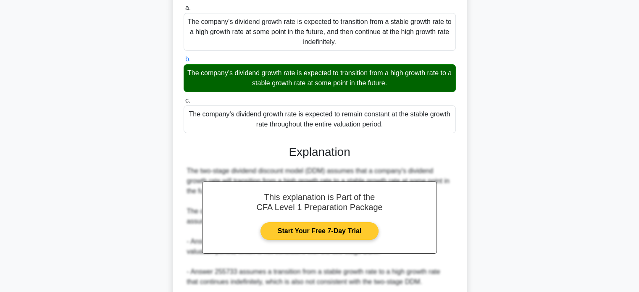
scroll to position [162, 0]
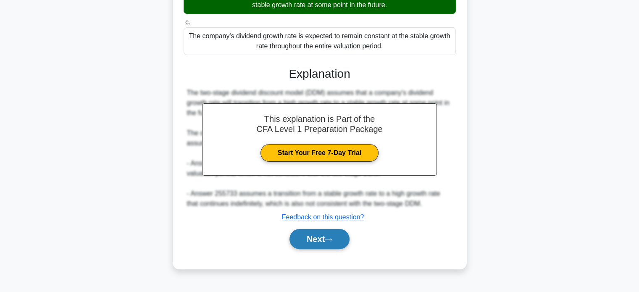
click at [328, 246] on button "Next" at bounding box center [320, 239] width 60 height 20
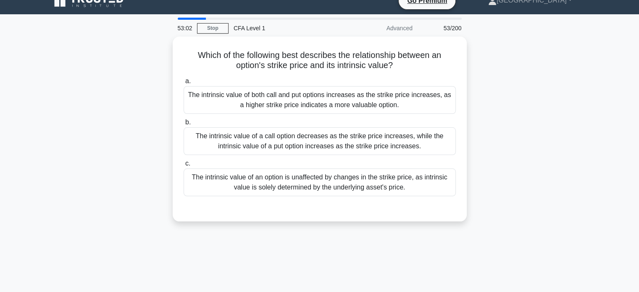
scroll to position [0, 0]
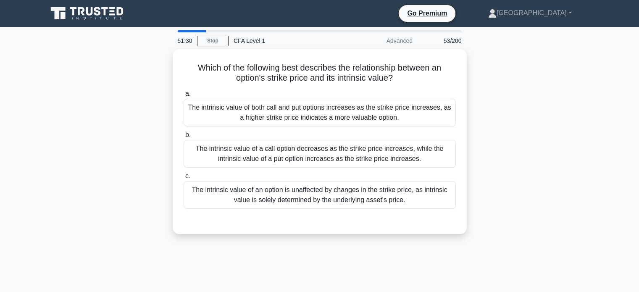
drag, startPoint x: 400, startPoint y: 201, endPoint x: 123, endPoint y: 63, distance: 309.4
click at [123, 63] on div "Which of the following best describes the relationship between an option's stri…" at bounding box center [319, 146] width 555 height 195
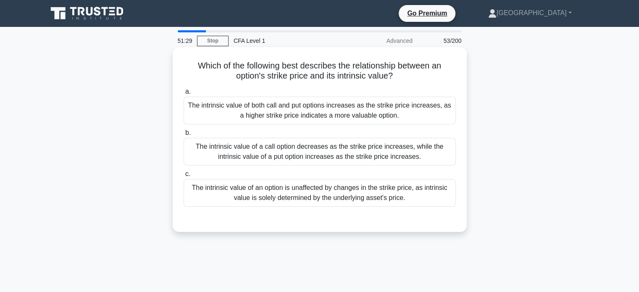
copy div "Which of the following best describes the relationship between an option's stri…"
click at [335, 144] on div "The intrinsic value of a call option decreases as the strike price increases, w…" at bounding box center [320, 152] width 272 height 28
click at [184, 136] on input "b. The intrinsic value of a call option decreases as the strike price increases…" at bounding box center [184, 132] width 0 height 5
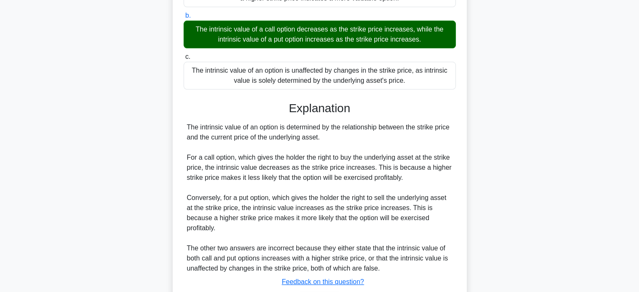
scroll to position [164, 0]
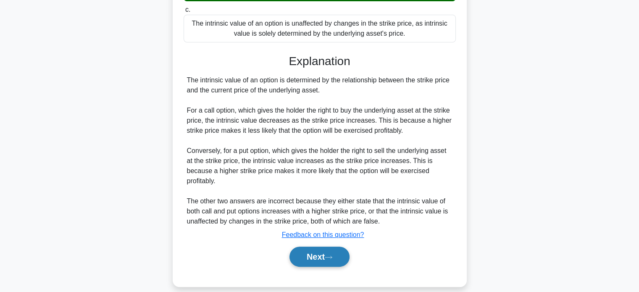
click at [311, 247] on button "Next" at bounding box center [320, 257] width 60 height 20
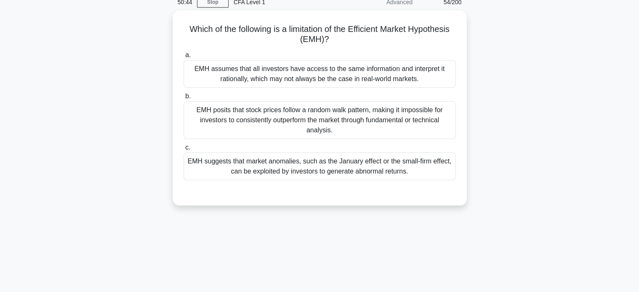
scroll to position [36, 0]
click at [380, 79] on div "EMH assumes that all investors have access to the same information and interpre…" at bounding box center [320, 75] width 272 height 28
click at [184, 59] on input "a. EMH assumes that all investors have access to the same information and inter…" at bounding box center [184, 55] width 0 height 5
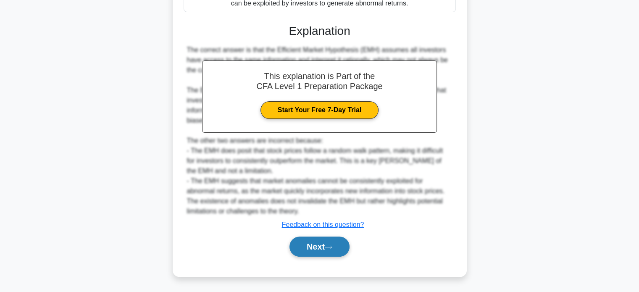
click at [327, 250] on button "Next" at bounding box center [320, 247] width 60 height 20
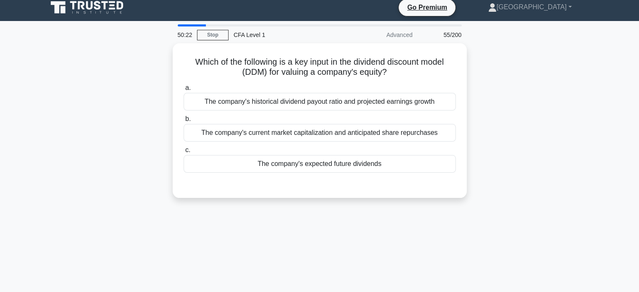
scroll to position [0, 0]
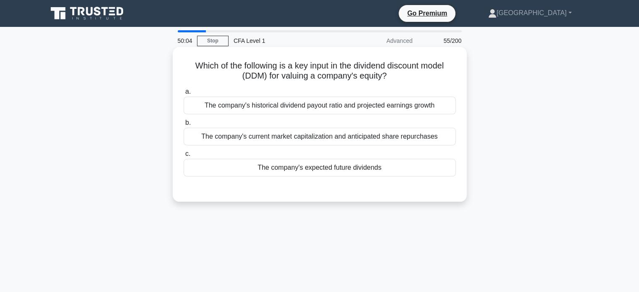
click at [327, 109] on div "The company's historical dividend payout ratio and projected earnings growth" at bounding box center [320, 106] width 272 height 18
click at [184, 95] on input "a. The company's historical dividend payout ratio and projected earnings growth" at bounding box center [184, 91] width 0 height 5
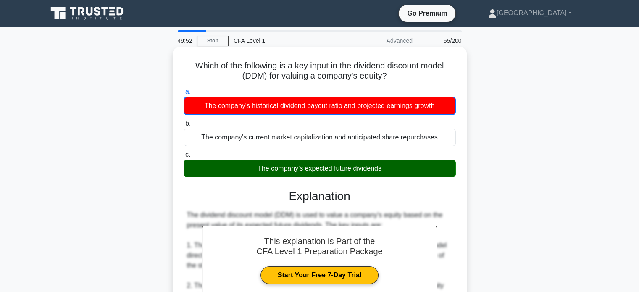
drag, startPoint x: 405, startPoint y: 72, endPoint x: 182, endPoint y: 63, distance: 223.4
click at [182, 63] on div "Which of the following is a key input in the dividend discount model (DDM) for …" at bounding box center [320, 254] width 288 height 408
click at [185, 65] on h5 "Which of the following is a key input in the dividend discount model (DDM) for …" at bounding box center [320, 71] width 274 height 21
drag, startPoint x: 189, startPoint y: 66, endPoint x: 385, endPoint y: 168, distance: 220.7
click at [385, 168] on div "Which of the following is a key input in the dividend discount model (DDM) for …" at bounding box center [320, 254] width 288 height 408
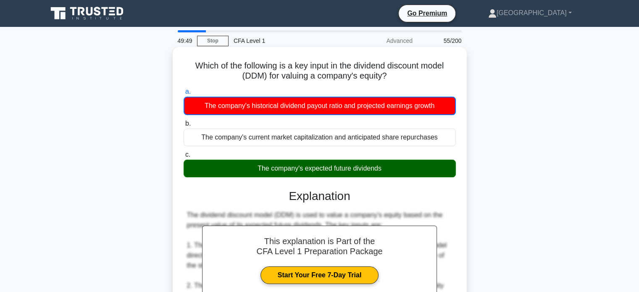
drag, startPoint x: 385, startPoint y: 167, endPoint x: 402, endPoint y: 172, distance: 17.4
click at [402, 172] on div "The company's expected future dividends" at bounding box center [320, 169] width 272 height 18
click at [184, 158] on input "c. The company's expected future dividends" at bounding box center [184, 154] width 0 height 5
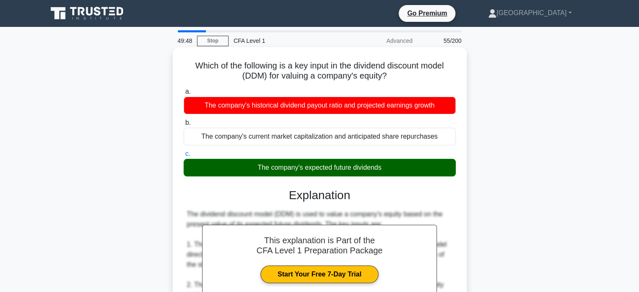
copy div "Which of the following is a key input in the dividend discount model (DDM) for …"
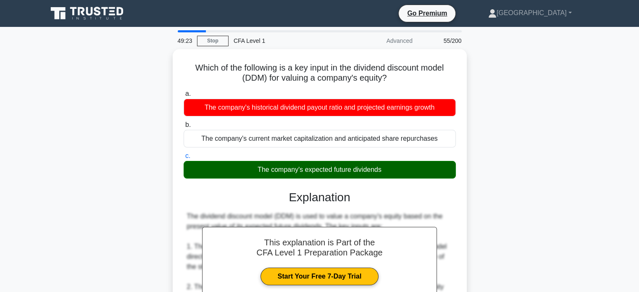
click at [556, 93] on div "Which of the following is a key input in the dividend discount model (DDM) for …" at bounding box center [319, 261] width 555 height 424
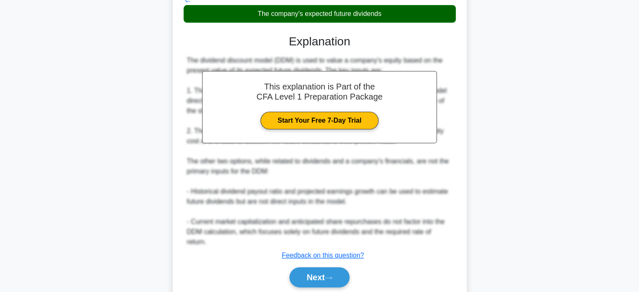
scroll to position [185, 0]
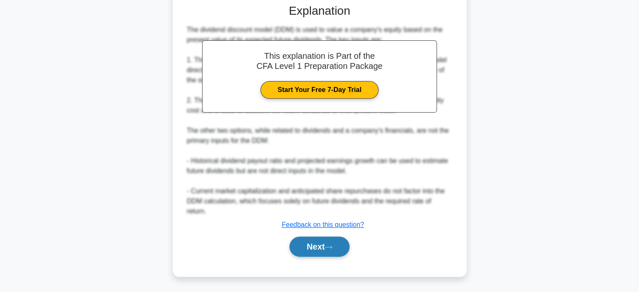
click at [340, 243] on button "Next" at bounding box center [320, 247] width 60 height 20
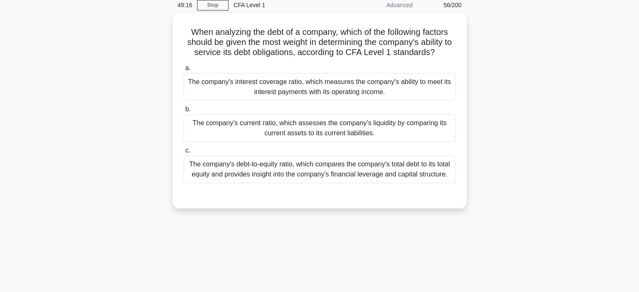
scroll to position [0, 0]
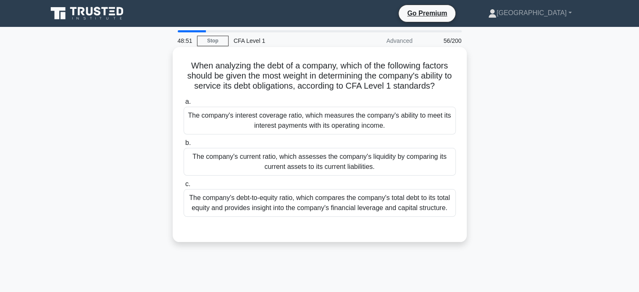
click at [392, 194] on div "The company's debt-to-equity ratio, which compares the company's total debt to …" at bounding box center [320, 203] width 272 height 28
click at [184, 187] on input "c. The company's debt-to-equity ratio, which compares the company's total debt …" at bounding box center [184, 184] width 0 height 5
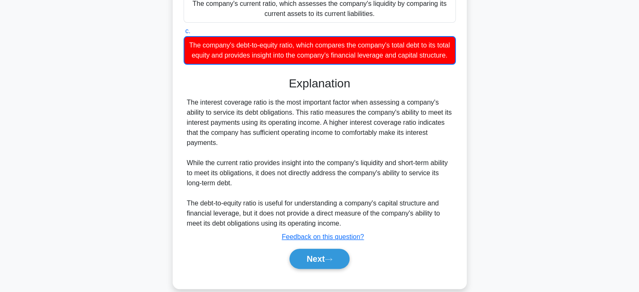
scroll to position [168, 0]
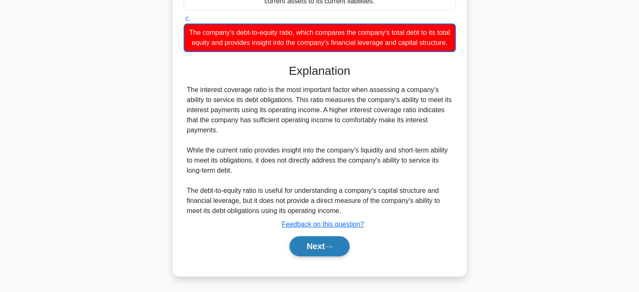
click at [311, 251] on button "Next" at bounding box center [320, 246] width 60 height 20
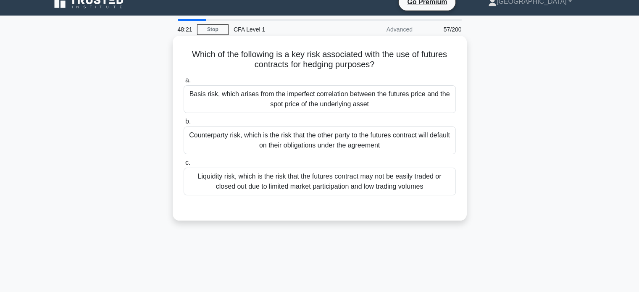
scroll to position [0, 0]
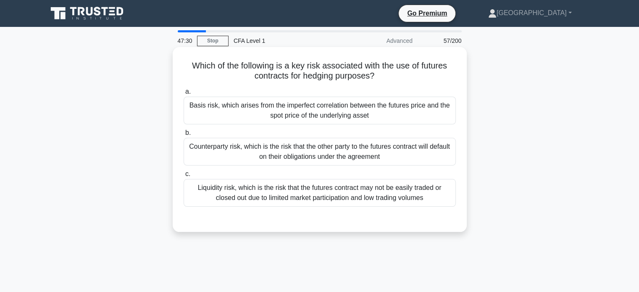
click at [414, 150] on div "Counterparty risk, which is the risk that the other party to the futures contra…" at bounding box center [320, 152] width 272 height 28
click at [184, 136] on input "b. Counterparty risk, which is the risk that the other party to the futures con…" at bounding box center [184, 132] width 0 height 5
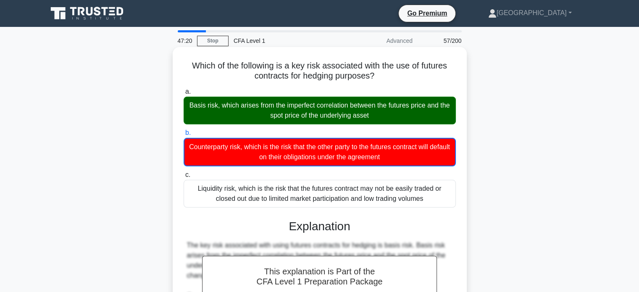
drag, startPoint x: 184, startPoint y: 65, endPoint x: 438, endPoint y: 207, distance: 291.3
click at [438, 207] on div "Which of the following is a key risk associated with the use of futures contrac…" at bounding box center [320, 244] width 288 height 388
copy div "Which of the following is a key risk associated with the use of futures contrac…"
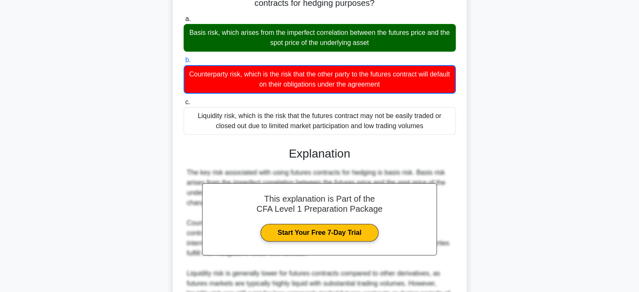
scroll to position [126, 0]
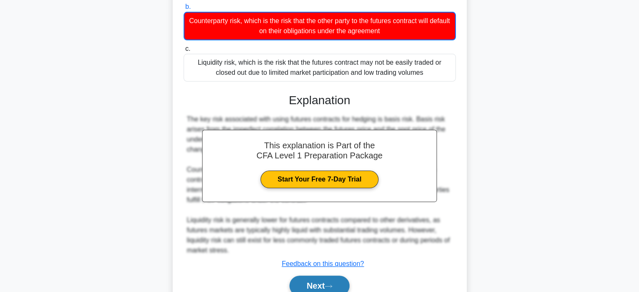
click at [325, 287] on button "Next" at bounding box center [320, 286] width 60 height 20
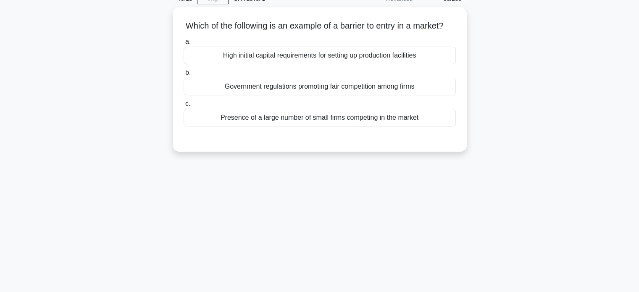
scroll to position [0, 0]
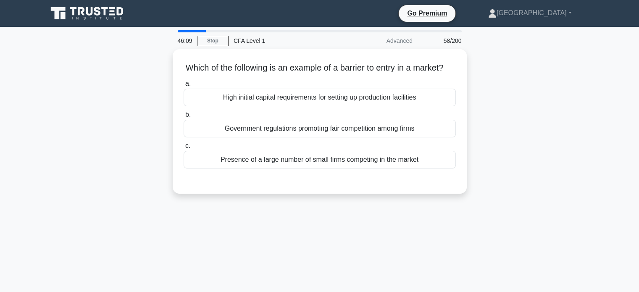
drag, startPoint x: 350, startPoint y: 114, endPoint x: 599, endPoint y: 64, distance: 253.7
click at [599, 64] on main "46:09 Stop CFA Level 1 Advanced 58/200 Which of the following is an example of …" at bounding box center [319, 240] width 639 height 427
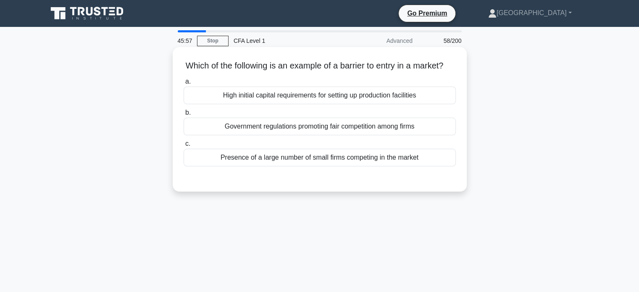
click at [335, 166] on div "Presence of a large number of small firms competing in the market" at bounding box center [320, 158] width 272 height 18
click at [184, 147] on input "c. Presence of a large number of small firms competing in the market" at bounding box center [184, 143] width 0 height 5
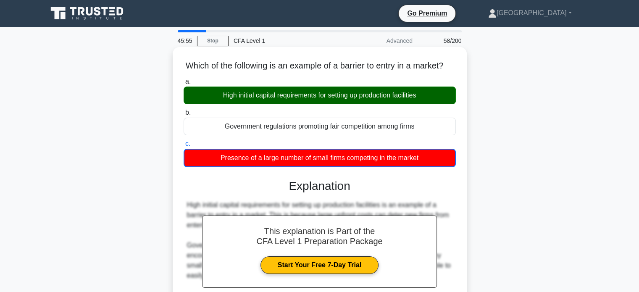
click at [317, 104] on div "High initial capital requirements for setting up production facilities" at bounding box center [320, 96] width 272 height 18
click at [184, 84] on input "a. High initial capital requirements for setting up production facilities" at bounding box center [184, 81] width 0 height 5
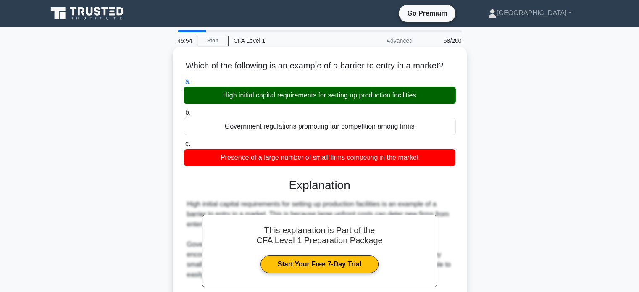
scroll to position [162, 0]
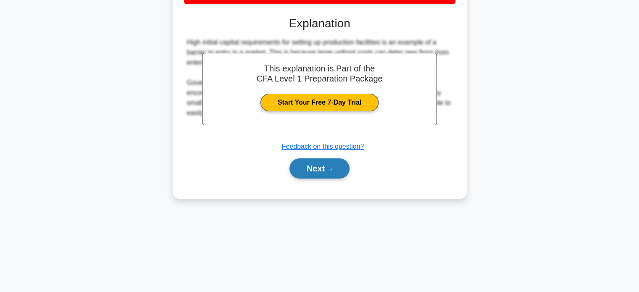
click at [313, 179] on button "Next" at bounding box center [320, 168] width 60 height 20
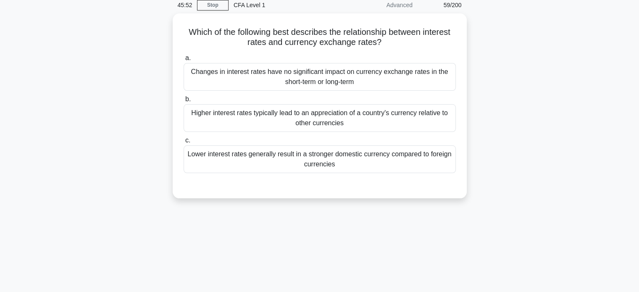
scroll to position [0, 0]
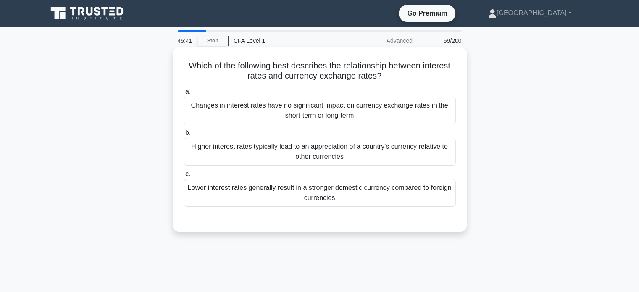
click at [298, 148] on div "Higher interest rates typically lead to an appreciation of a country's currency…" at bounding box center [320, 152] width 272 height 28
click at [184, 136] on input "b. Higher interest rates typically lead to an appreciation of a country's curre…" at bounding box center [184, 132] width 0 height 5
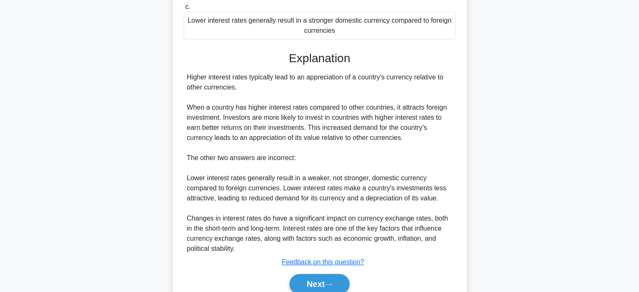
scroll to position [168, 0]
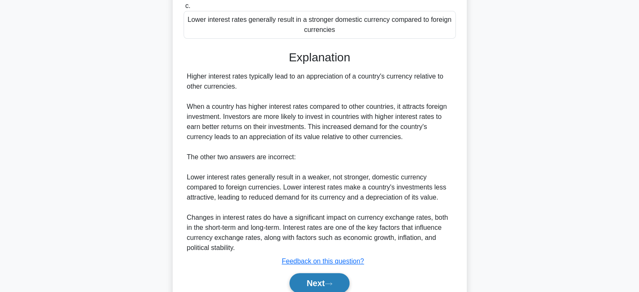
click at [332, 282] on icon at bounding box center [329, 284] width 8 height 5
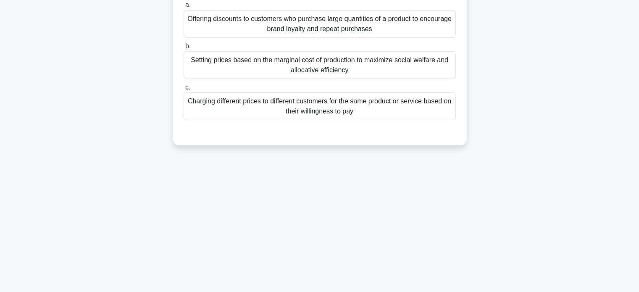
scroll to position [36, 0]
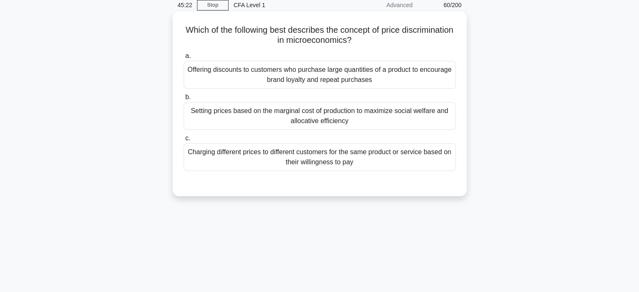
click at [359, 164] on div "Charging different prices to different customers for the same product or servic…" at bounding box center [320, 157] width 272 height 28
click at [184, 141] on input "c. Charging different prices to different customers for the same product or ser…" at bounding box center [184, 138] width 0 height 5
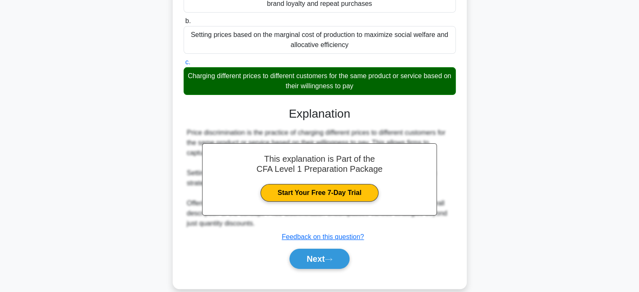
scroll to position [162, 0]
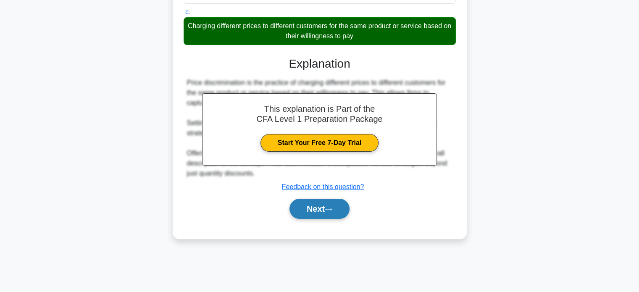
click at [330, 205] on button "Next" at bounding box center [320, 209] width 60 height 20
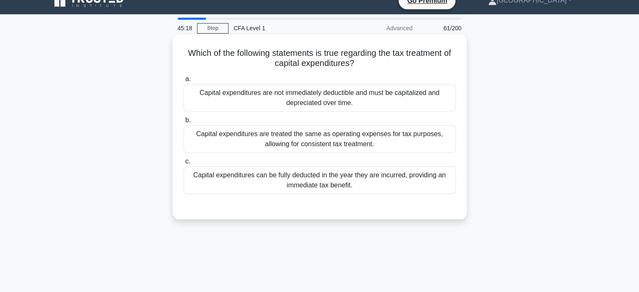
scroll to position [0, 0]
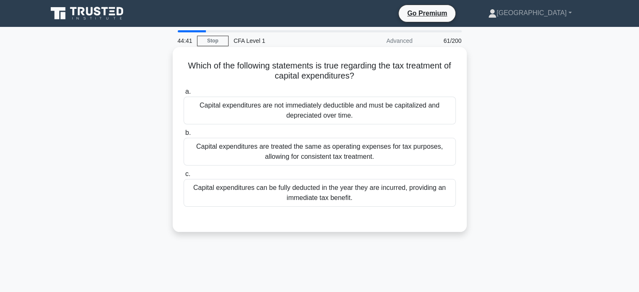
click at [263, 118] on div "Capital expenditures are not immediately deductible and must be capitalized and…" at bounding box center [320, 111] width 272 height 28
click at [184, 95] on input "a. Capital expenditures are not immediately deductible and must be capitalized …" at bounding box center [184, 91] width 0 height 5
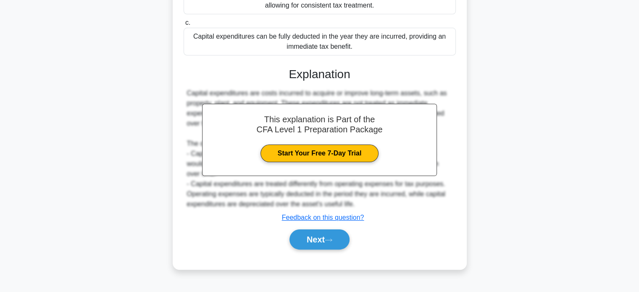
scroll to position [162, 0]
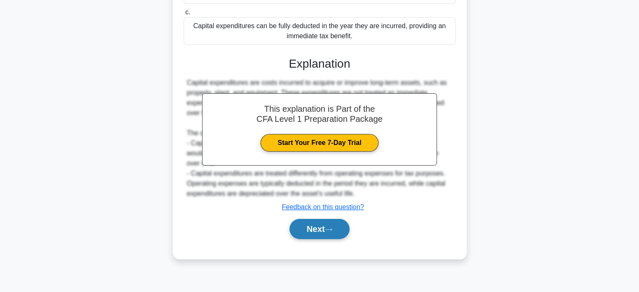
click at [332, 229] on icon at bounding box center [328, 229] width 7 height 3
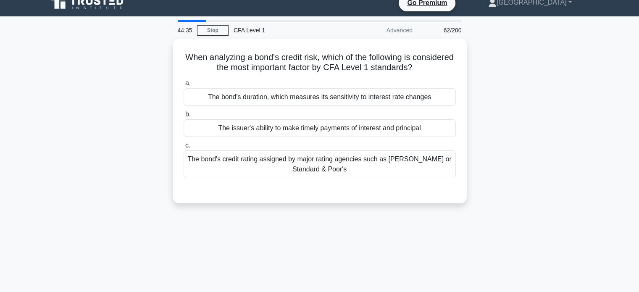
scroll to position [0, 0]
